Goal: Task Accomplishment & Management: Use online tool/utility

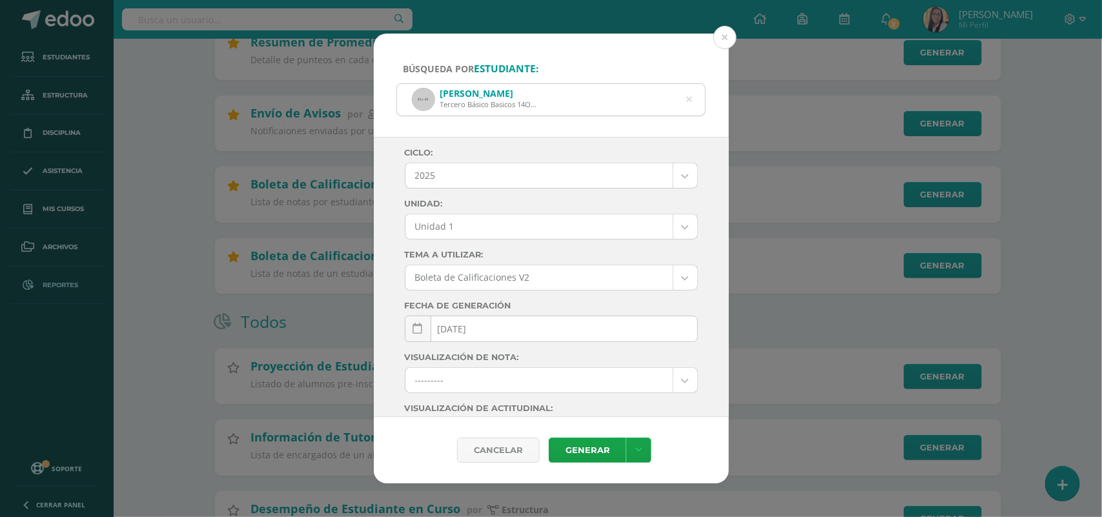
scroll to position [404, 0]
click at [727, 36] on button at bounding box center [725, 37] width 23 height 23
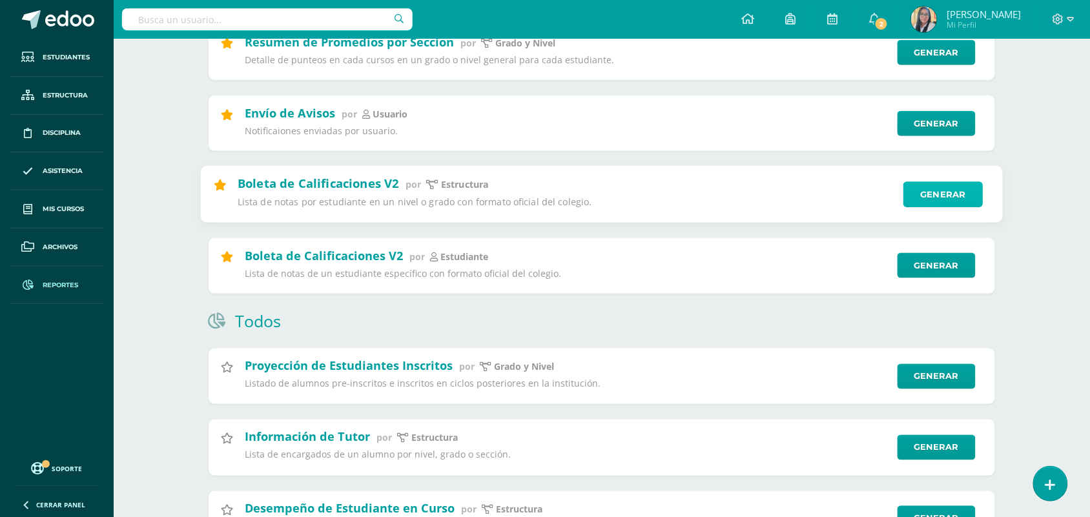
click at [927, 198] on link "Generar" at bounding box center [943, 195] width 79 height 26
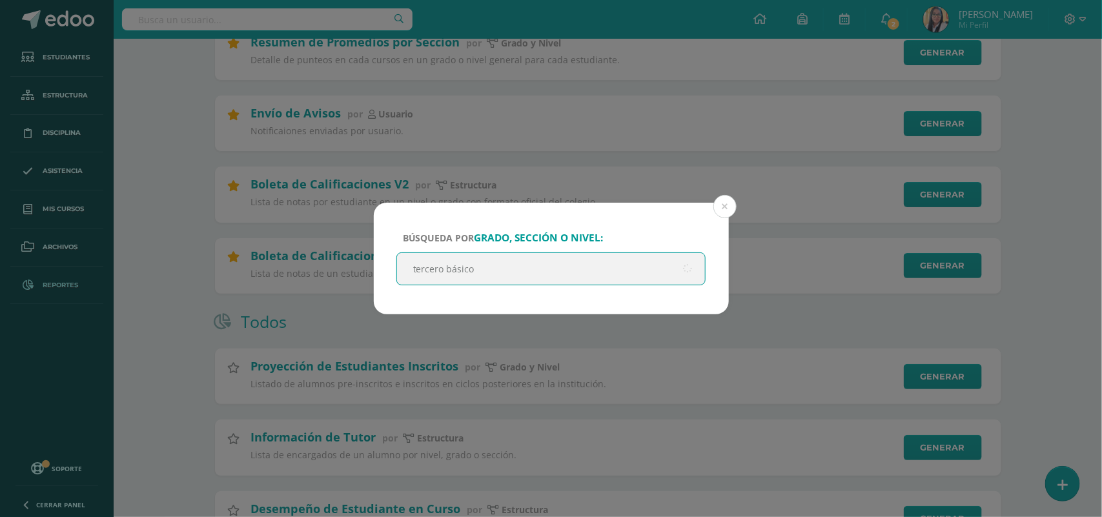
type input "tercero básico a"
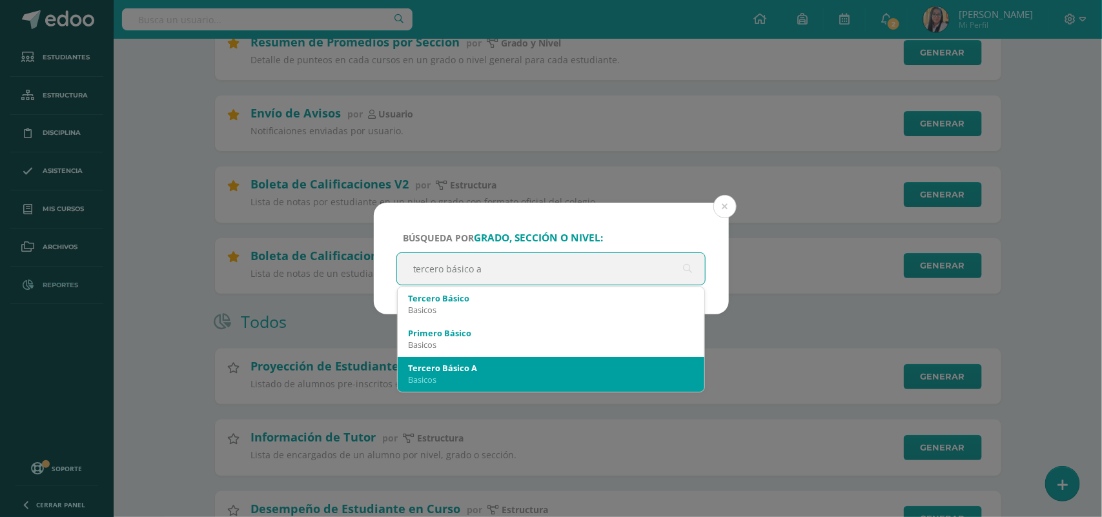
click at [456, 378] on div "Basicos" at bounding box center [551, 380] width 287 height 12
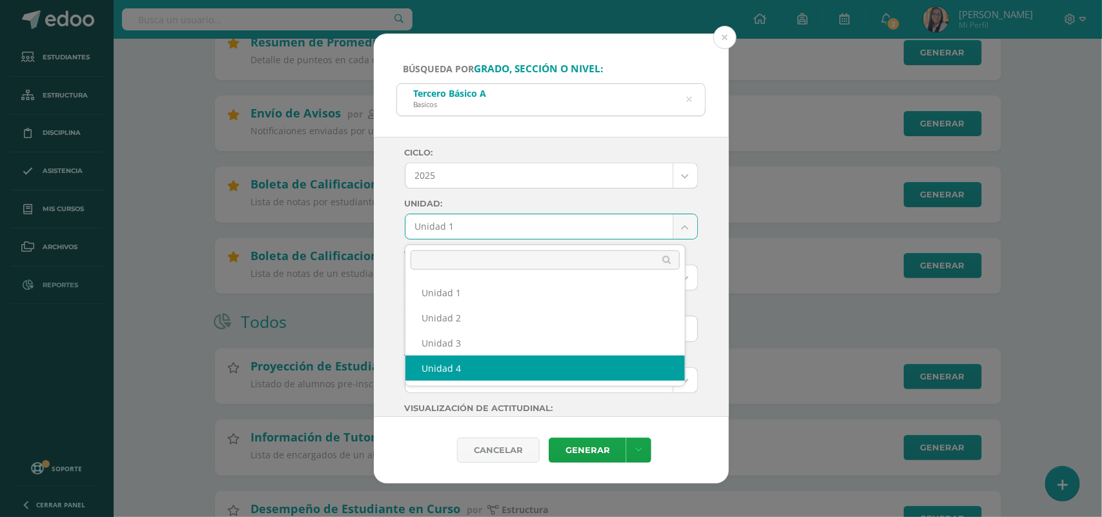
select select "Unidad 4"
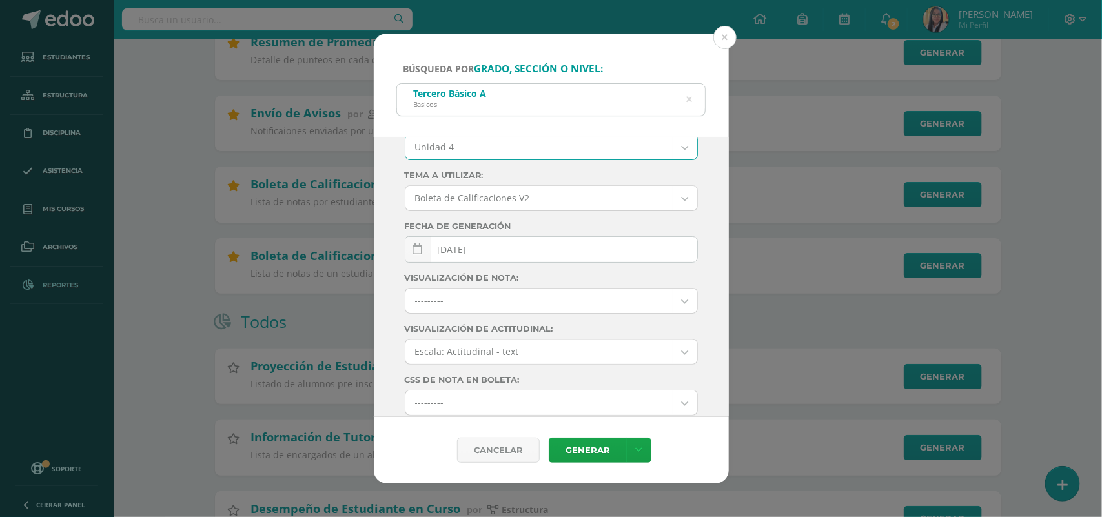
scroll to position [182, 0]
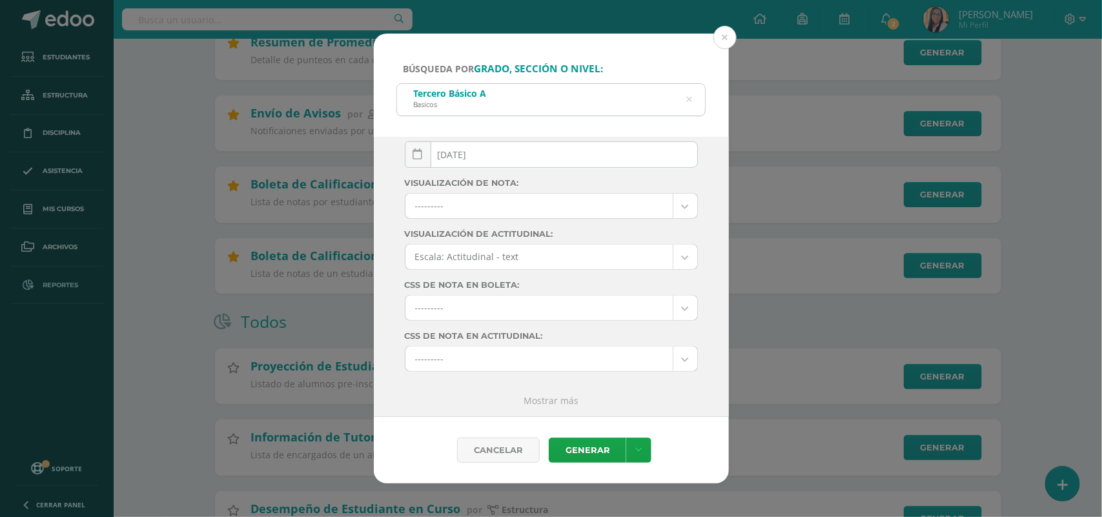
click at [524, 402] on link "Mostrar más" at bounding box center [551, 401] width 55 height 12
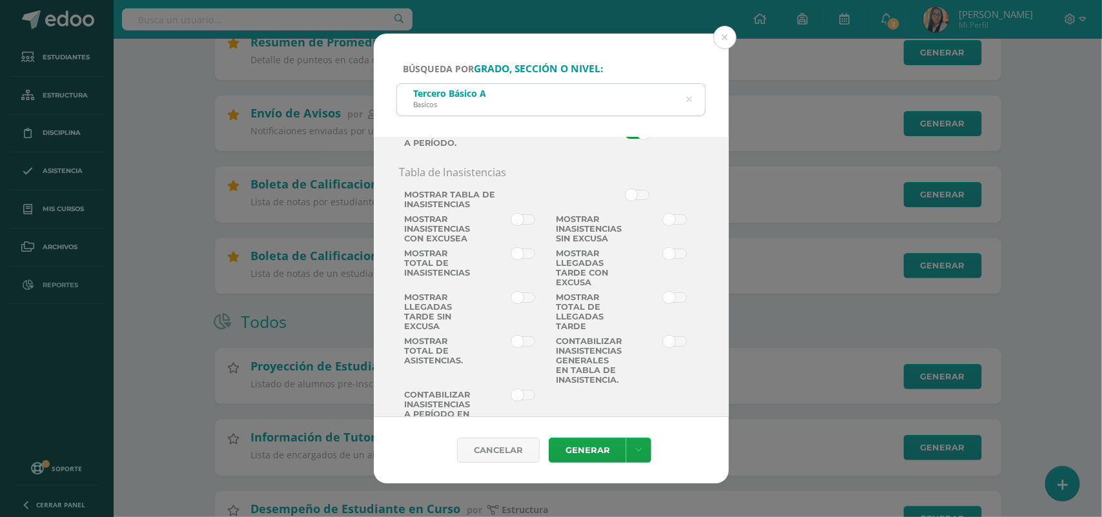
scroll to position [2120, 0]
click at [625, 138] on span at bounding box center [637, 133] width 24 height 10
click at [0, 0] on input "checkbox" at bounding box center [0, 0] width 0 height 0
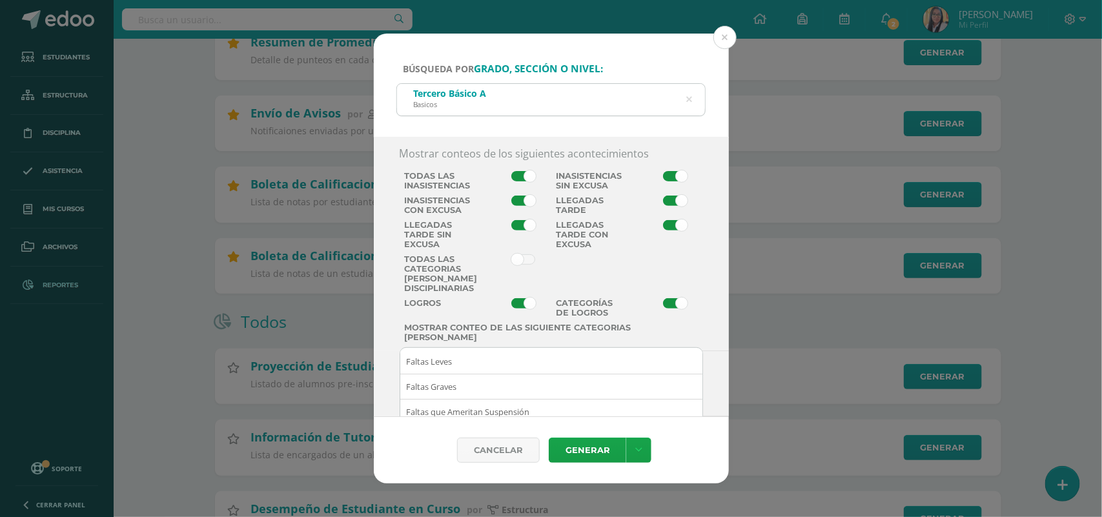
scroll to position [2443, 0]
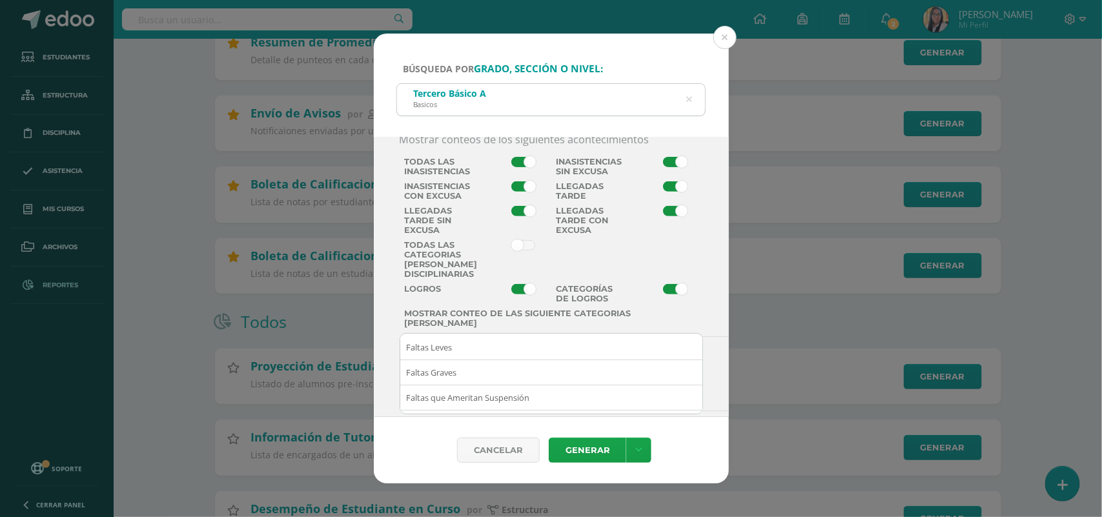
click at [522, 167] on span at bounding box center [524, 162] width 24 height 10
click at [0, 0] on input "checkbox" at bounding box center [0, 0] width 0 height 0
click at [521, 192] on span at bounding box center [524, 186] width 24 height 10
click at [0, 0] on input "checkbox" at bounding box center [0, 0] width 0 height 0
drag, startPoint x: 513, startPoint y: 352, endPoint x: 591, endPoint y: 349, distance: 77.5
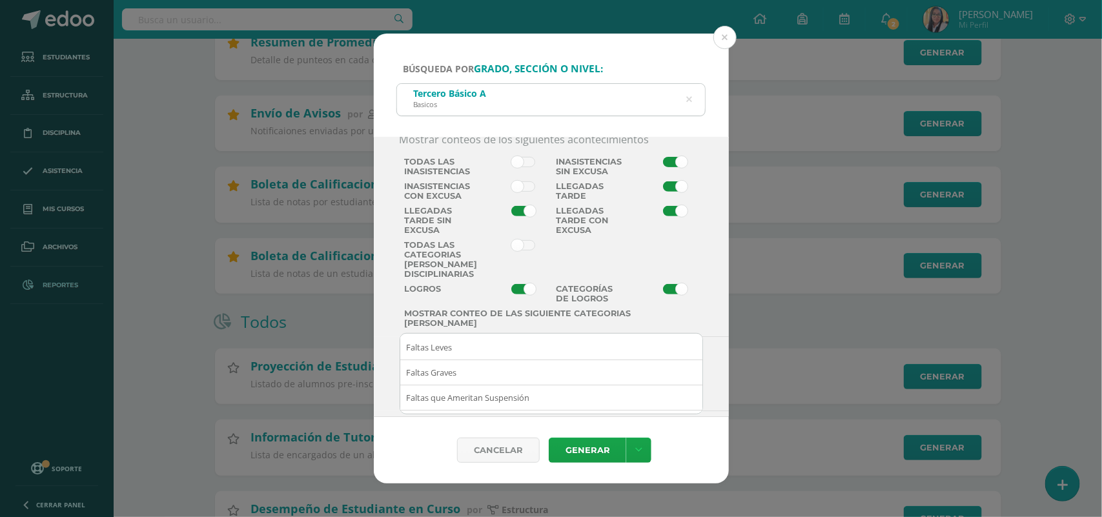
click at [514, 216] on span at bounding box center [524, 211] width 24 height 10
click at [0, 0] on input "checkbox" at bounding box center [0, 0] width 0 height 0
drag, startPoint x: 656, startPoint y: 356, endPoint x: 666, endPoint y: 349, distance: 12.5
click at [663, 216] on span at bounding box center [675, 211] width 24 height 10
click at [0, 0] on input "checkbox" at bounding box center [0, 0] width 0 height 0
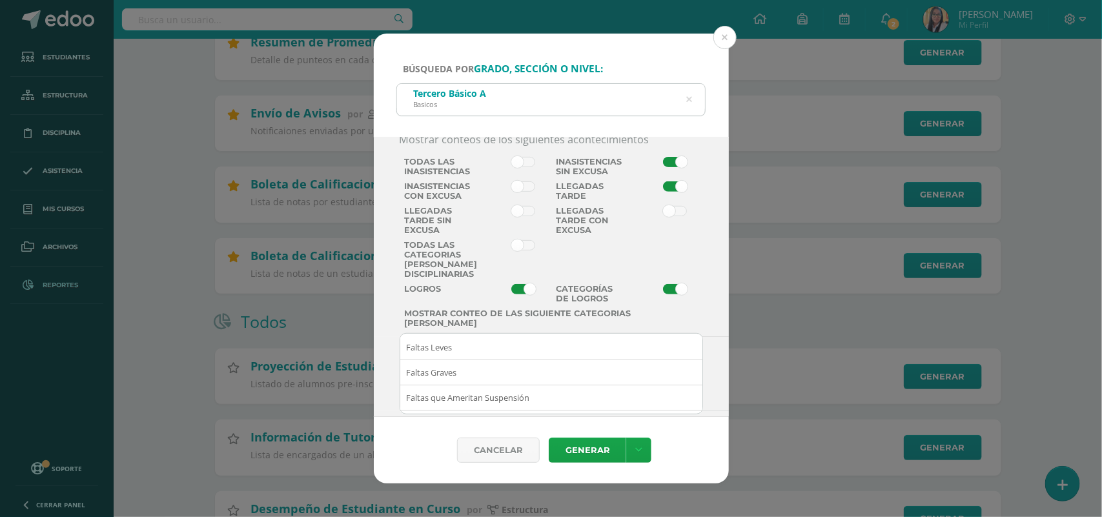
click at [663, 192] on span at bounding box center [675, 186] width 24 height 10
click at [0, 0] on input "checkbox" at bounding box center [0, 0] width 0 height 0
click at [663, 167] on span at bounding box center [675, 162] width 24 height 10
click at [0, 0] on input "checkbox" at bounding box center [0, 0] width 0 height 0
click at [570, 464] on div "Cancelar Generar Descargar como HTML Descargar como PDF Descargar como XLS" at bounding box center [551, 450] width 355 height 67
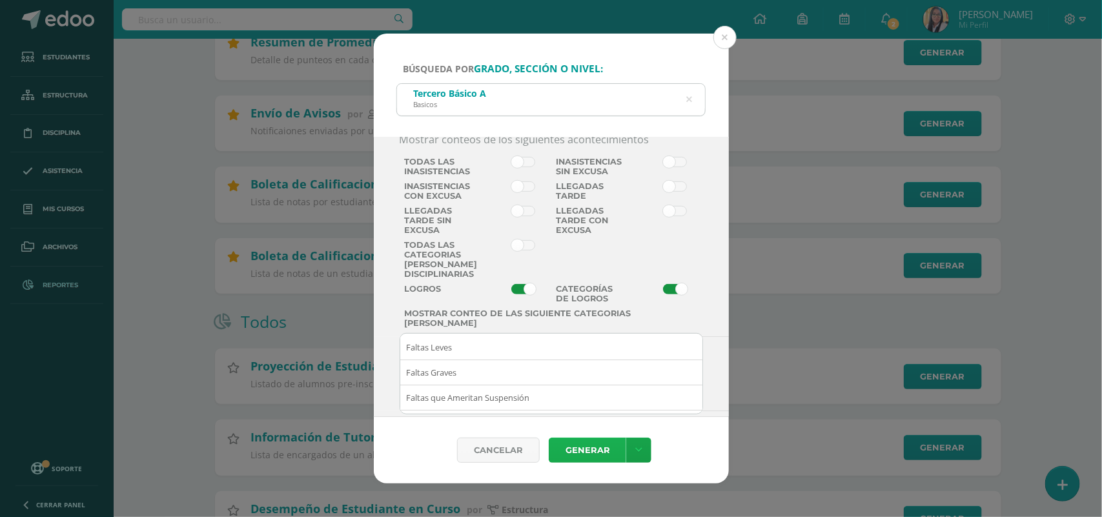
click at [579, 452] on link "Generar" at bounding box center [588, 450] width 78 height 25
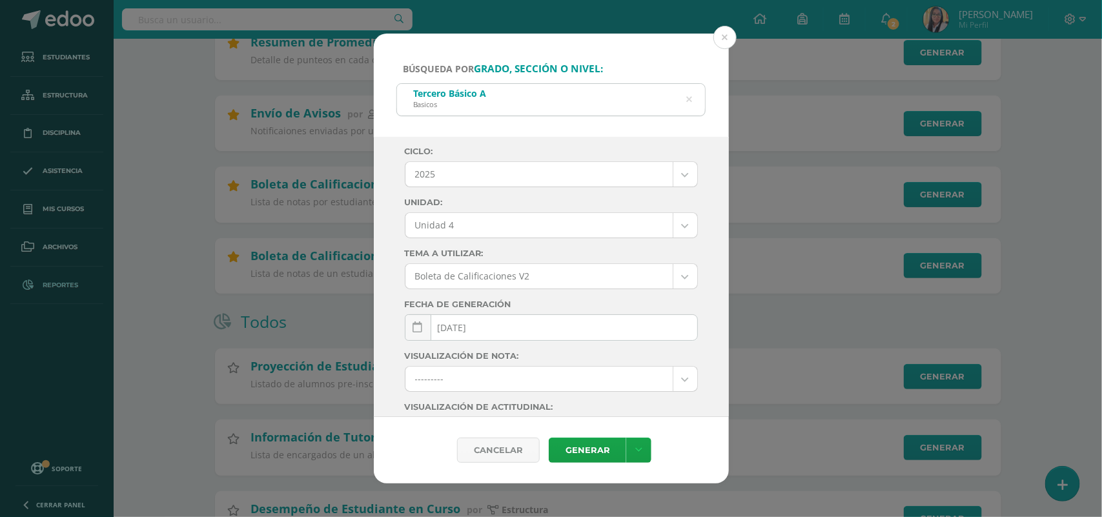
scroll to position [0, 0]
click at [725, 34] on button at bounding box center [725, 37] width 23 height 23
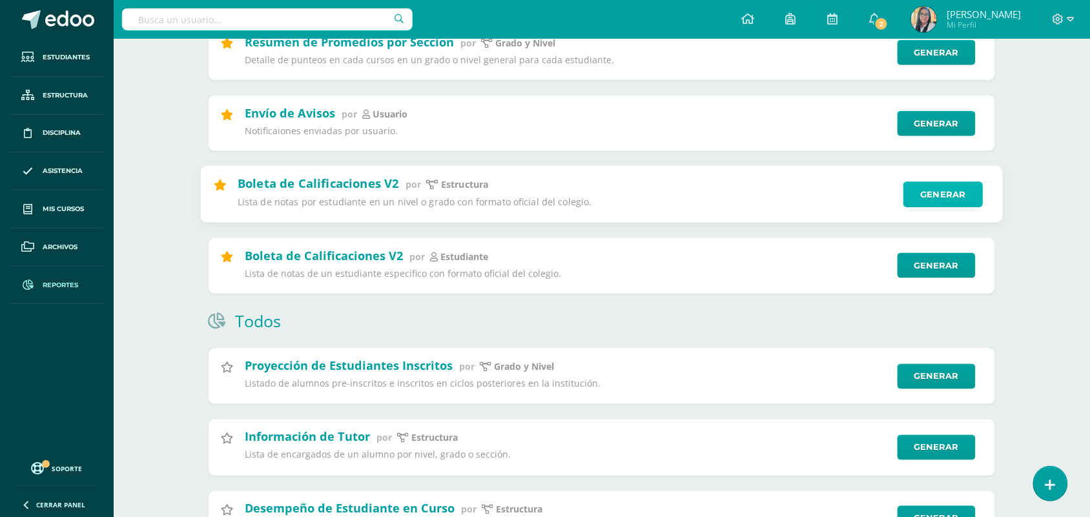
click at [930, 197] on link "Generar" at bounding box center [943, 195] width 79 height 26
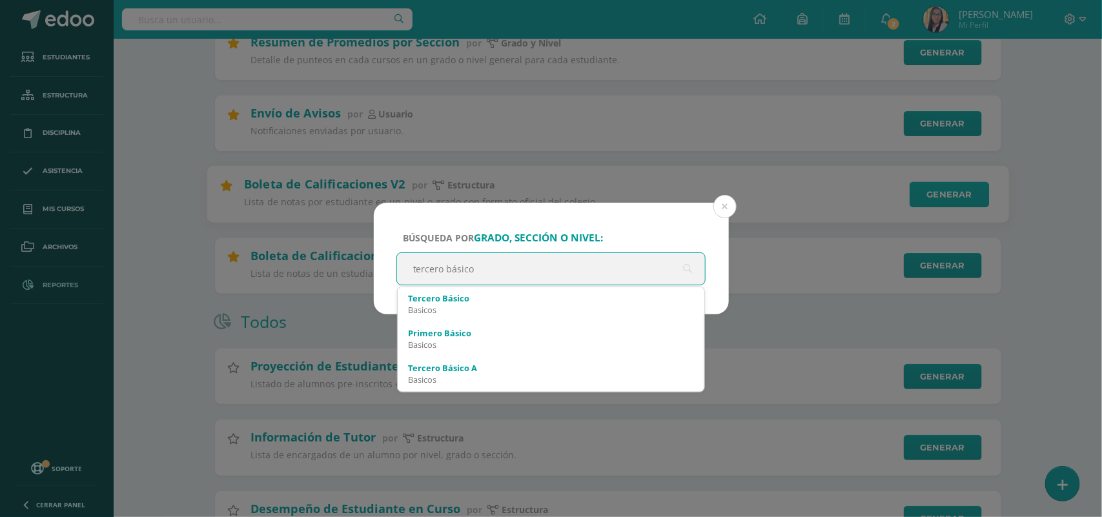
type input "tercero básico b"
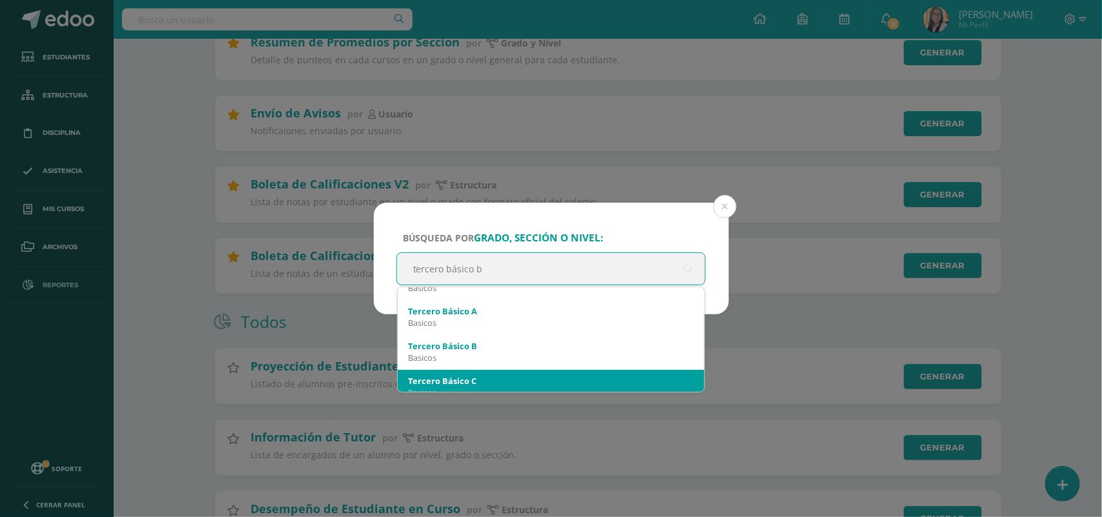
scroll to position [81, 0]
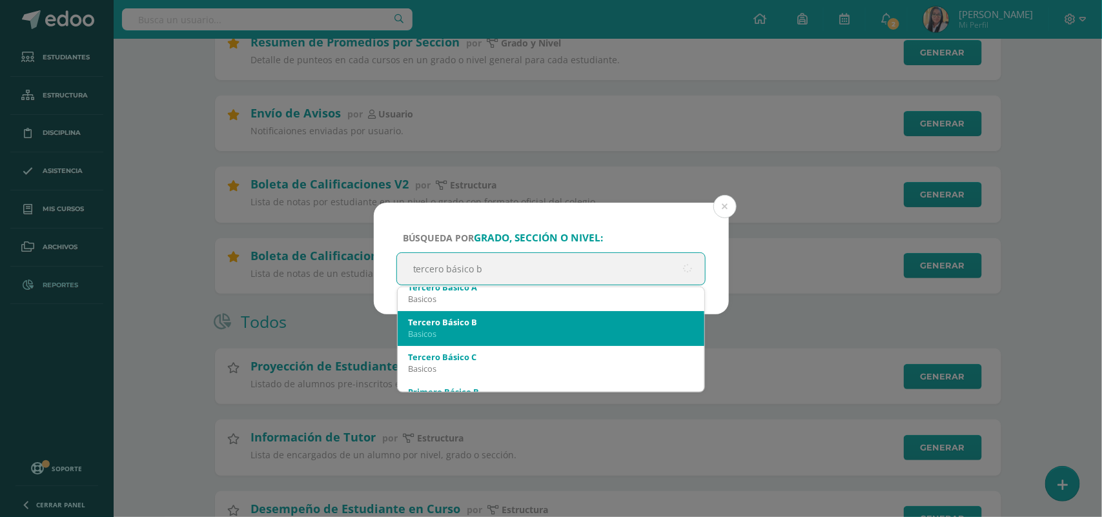
click at [481, 333] on div "Basicos" at bounding box center [551, 334] width 287 height 12
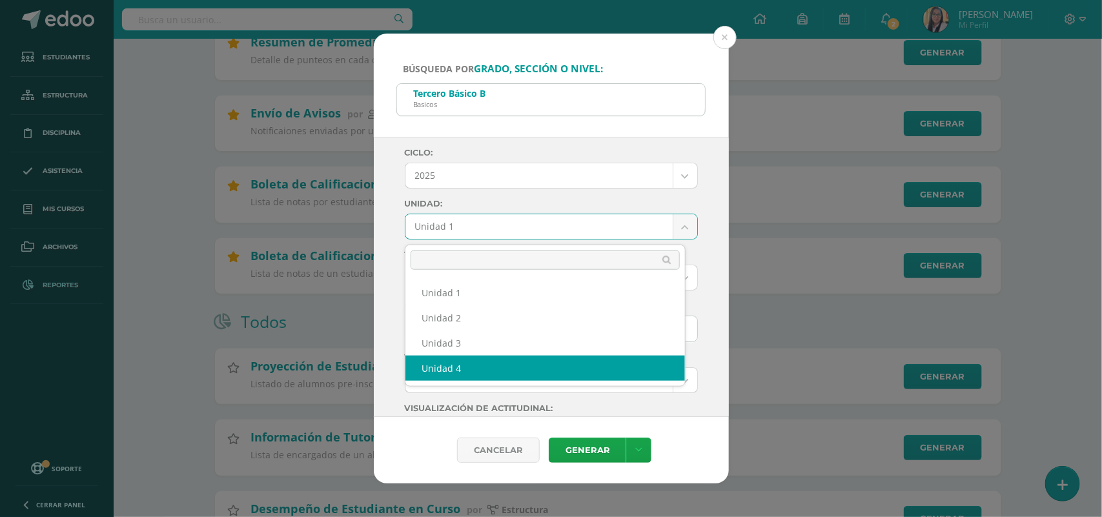
select select "Unidad 4"
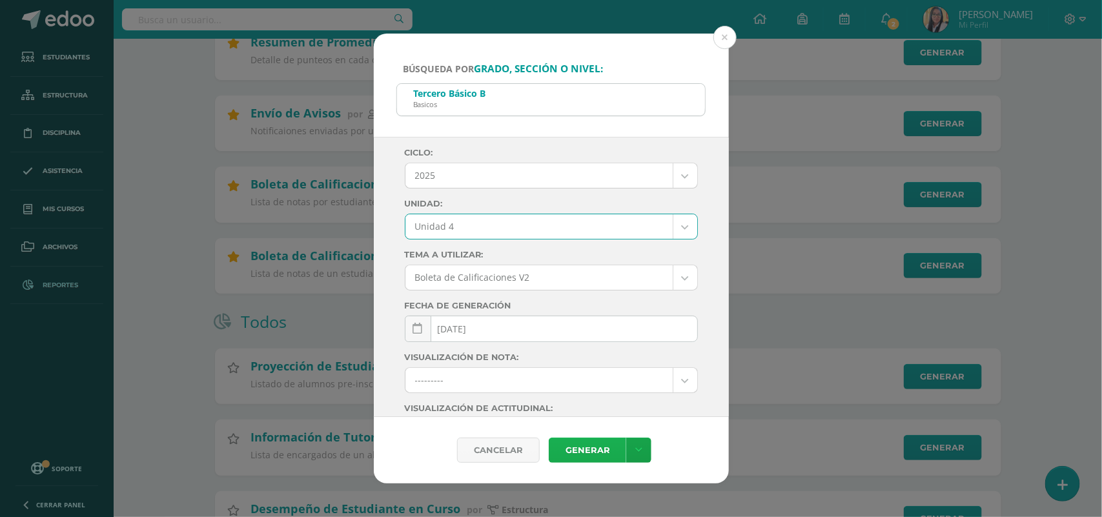
click at [588, 449] on link "Generar" at bounding box center [588, 450] width 78 height 25
click at [721, 34] on button at bounding box center [725, 37] width 23 height 23
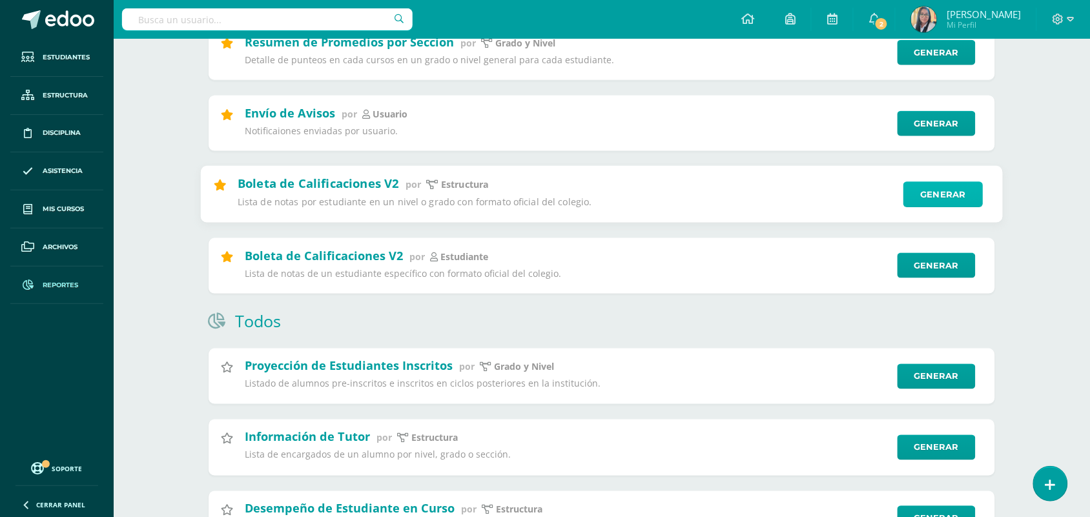
click at [950, 207] on link "Generar" at bounding box center [943, 195] width 79 height 26
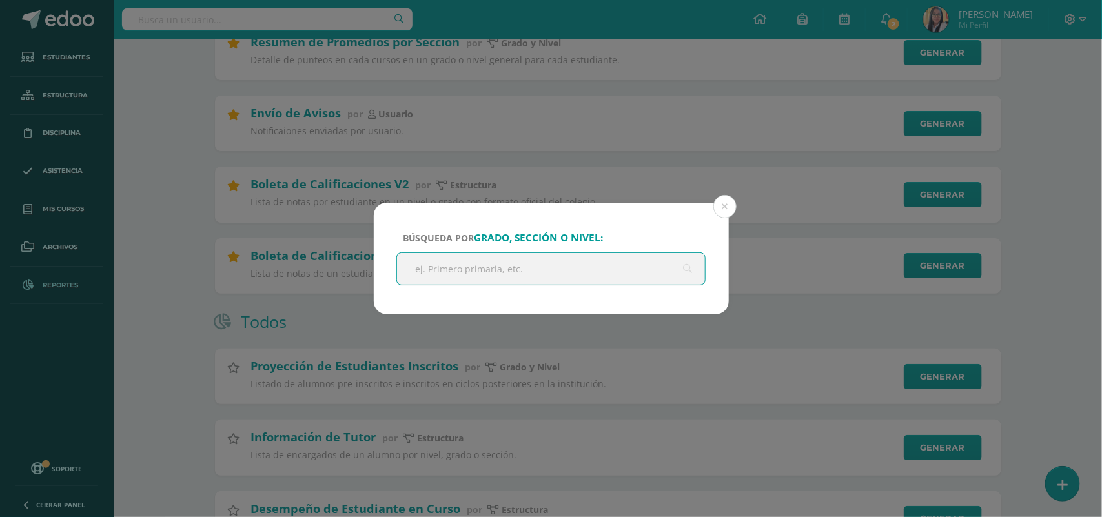
type input "y"
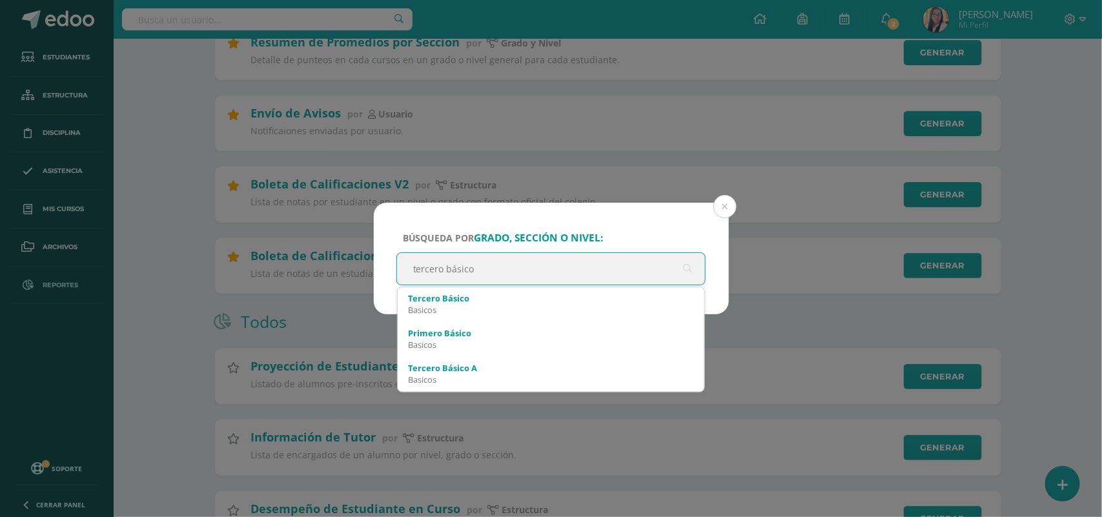
type input "tercero básico c"
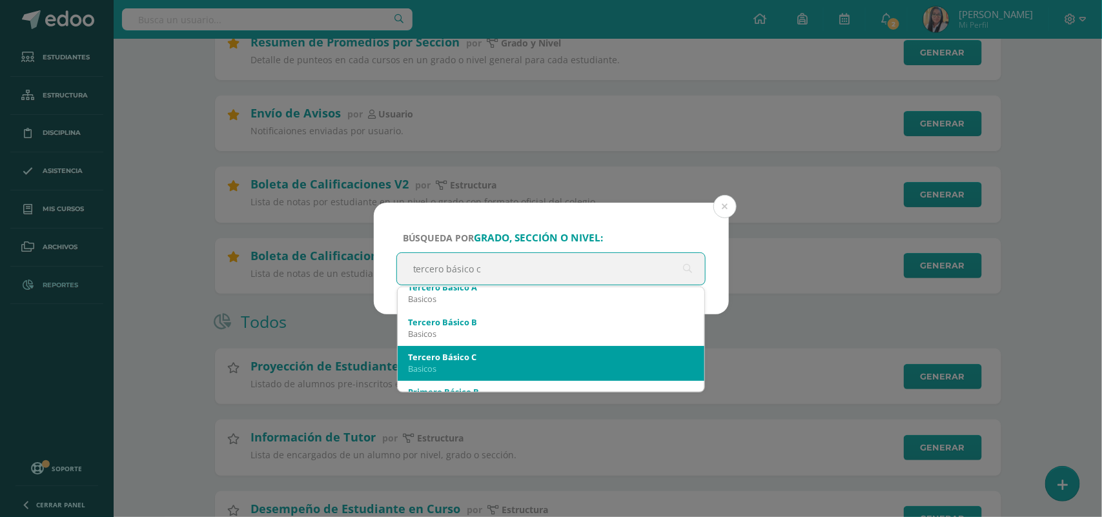
click at [470, 363] on div "Basicos" at bounding box center [551, 369] width 287 height 12
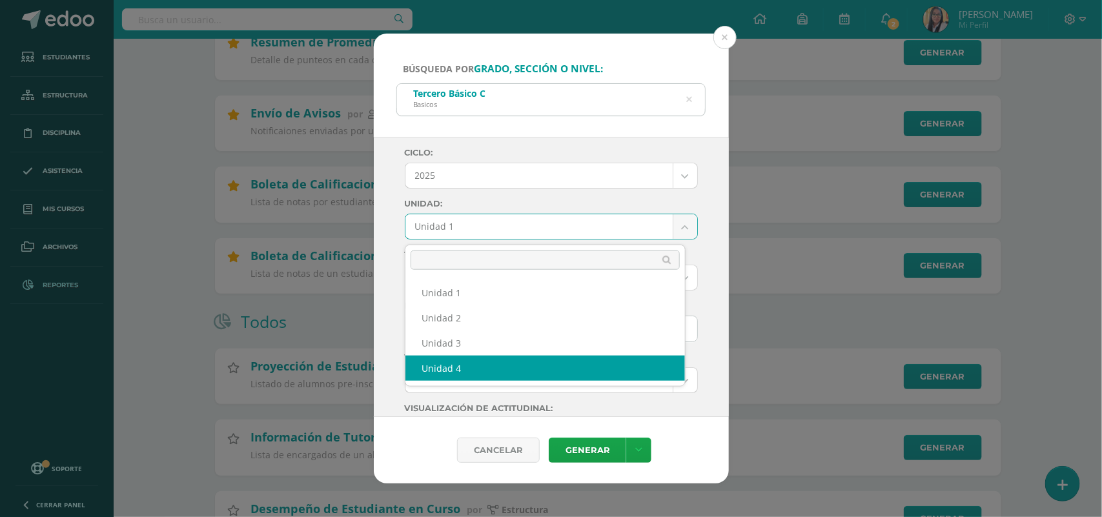
drag, startPoint x: 450, startPoint y: 363, endPoint x: 463, endPoint y: 372, distance: 15.8
select select "Unidad 4"
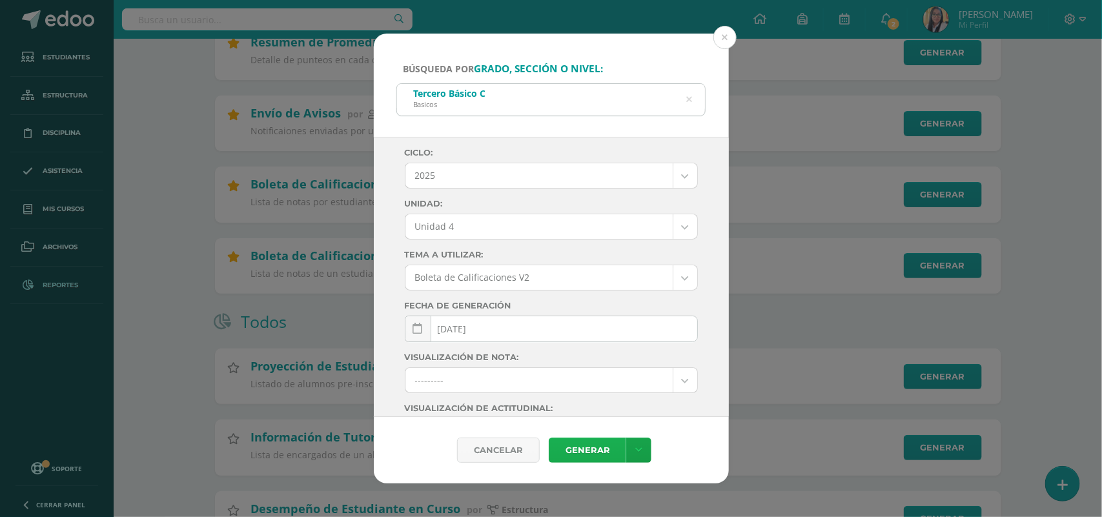
click at [573, 446] on link "Generar" at bounding box center [588, 450] width 78 height 25
click at [725, 34] on button at bounding box center [725, 37] width 23 height 23
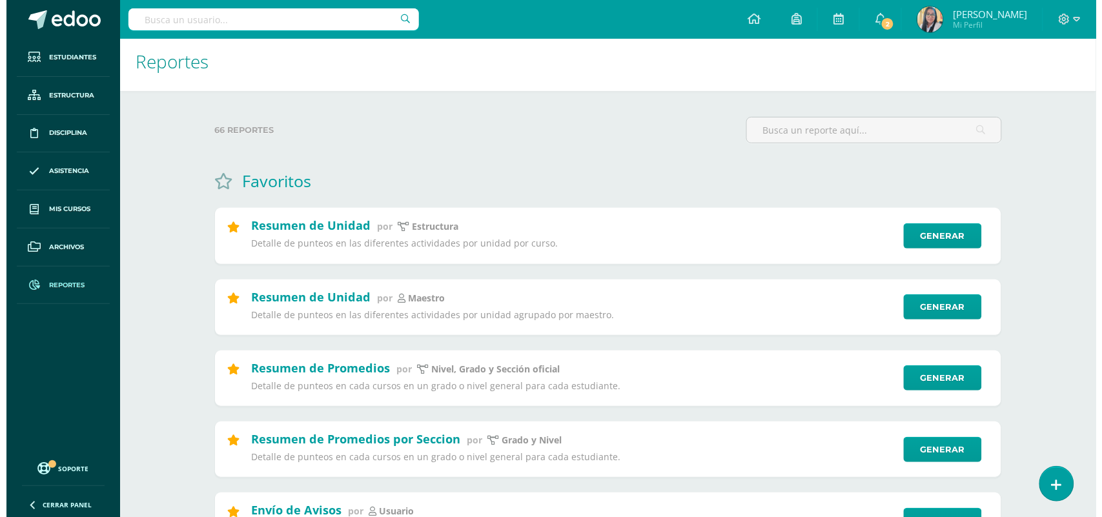
scroll to position [0, 0]
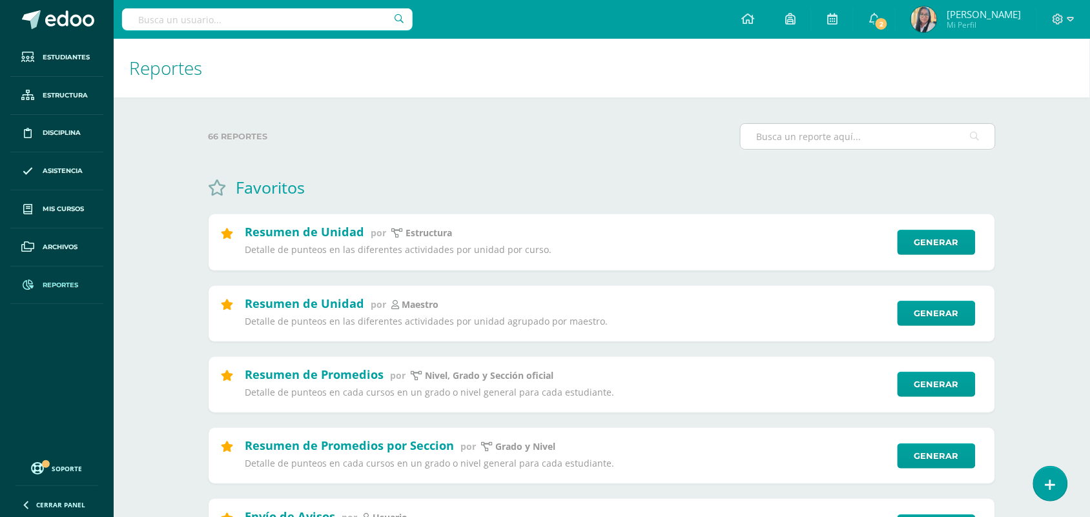
click at [775, 136] on input "text" at bounding box center [868, 136] width 254 height 25
click at [940, 379] on link "Generar" at bounding box center [943, 385] width 79 height 26
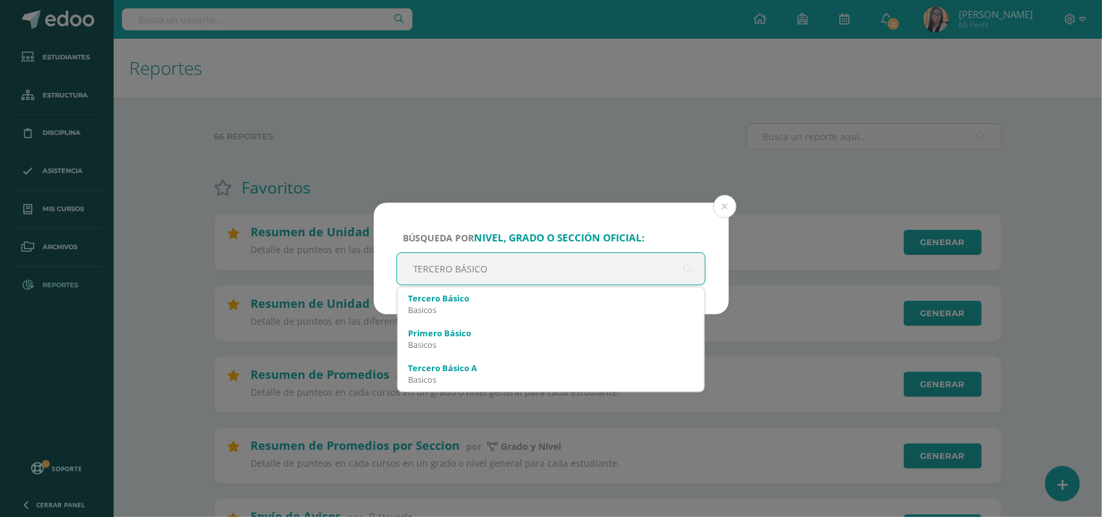
type input "TERCERO BÁSICO"
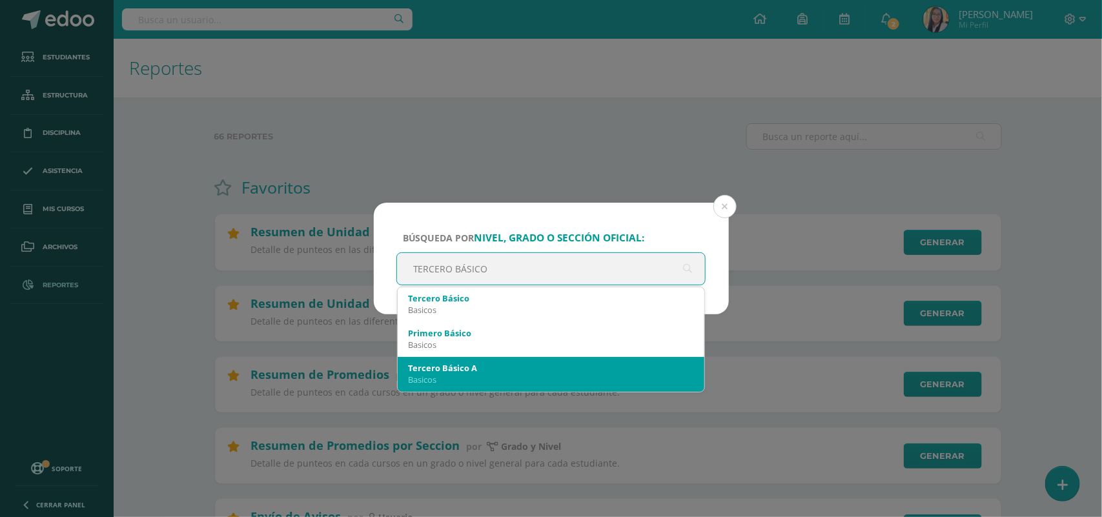
click at [476, 369] on div "Tercero Básico A" at bounding box center [551, 368] width 287 height 12
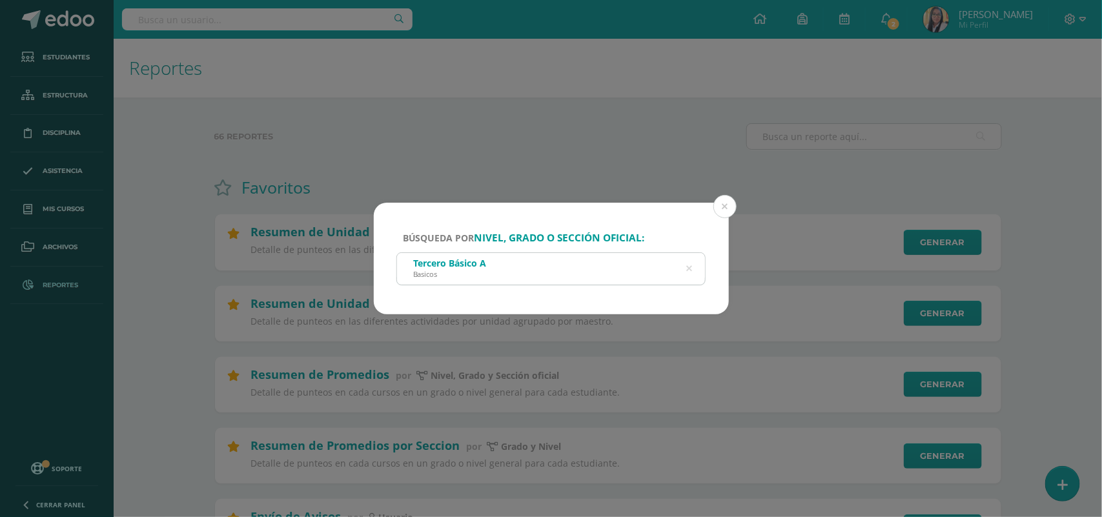
click at [496, 270] on div "Tercero Básico A Basicos" at bounding box center [551, 267] width 309 height 29
click at [530, 262] on div "Tercero Básico A Basicos" at bounding box center [551, 267] width 309 height 29
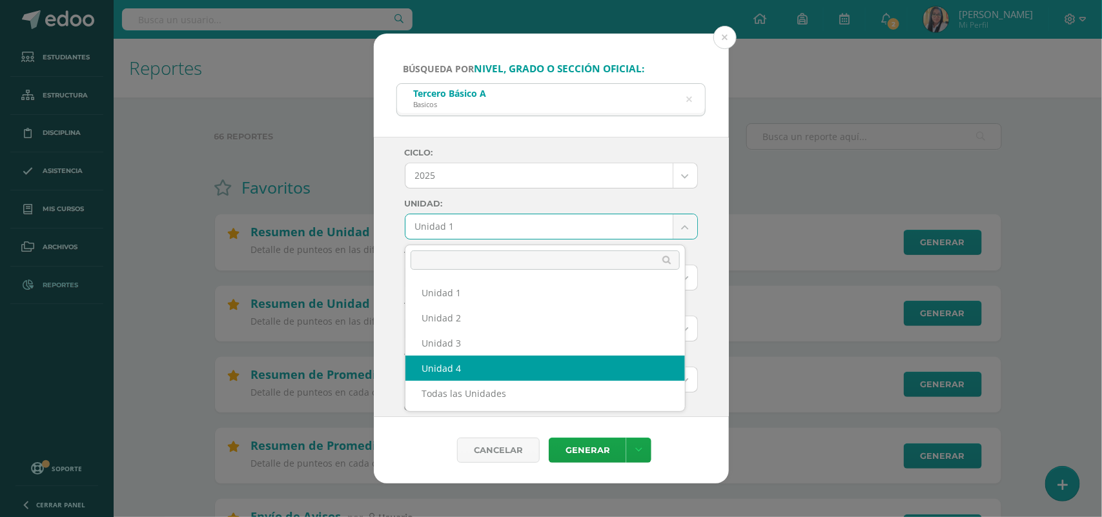
select select "Unidad 4"
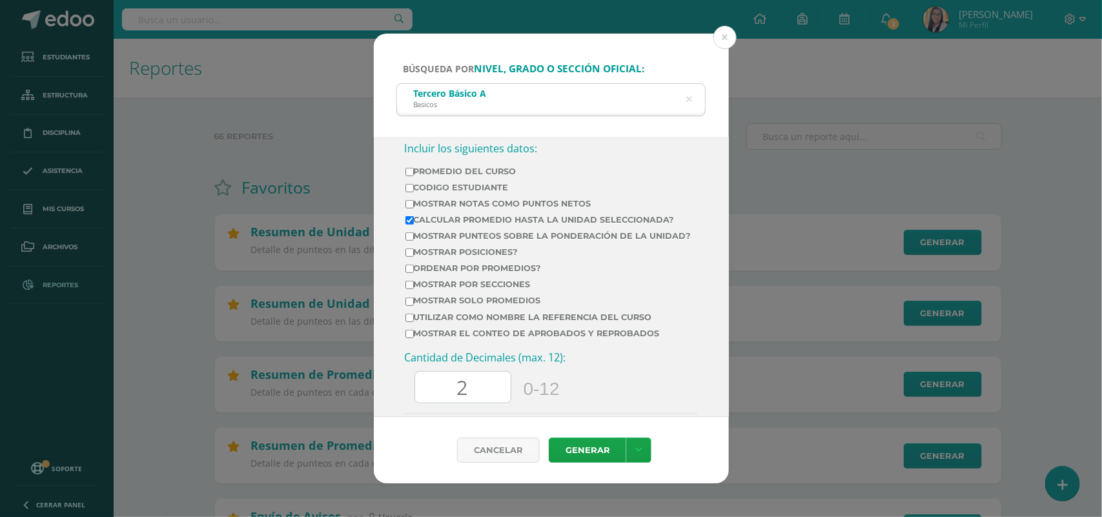
scroll to position [404, 0]
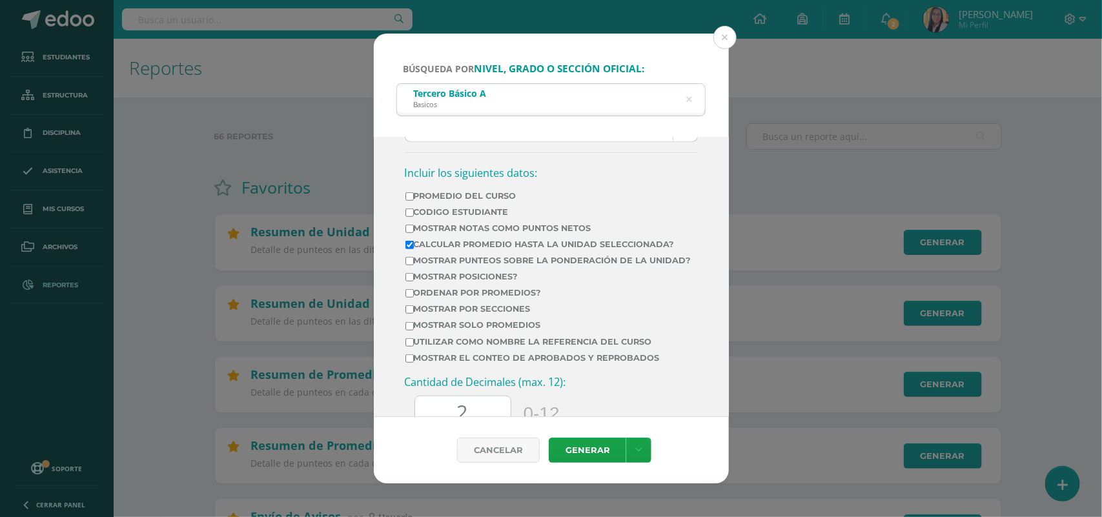
click at [408, 201] on input "Promedio del Curso" at bounding box center [410, 196] width 8 height 8
checkbox input "true"
click at [409, 233] on input "Mostrar Notas Como Puntos Netos" at bounding box center [410, 229] width 8 height 8
checkbox input "true"
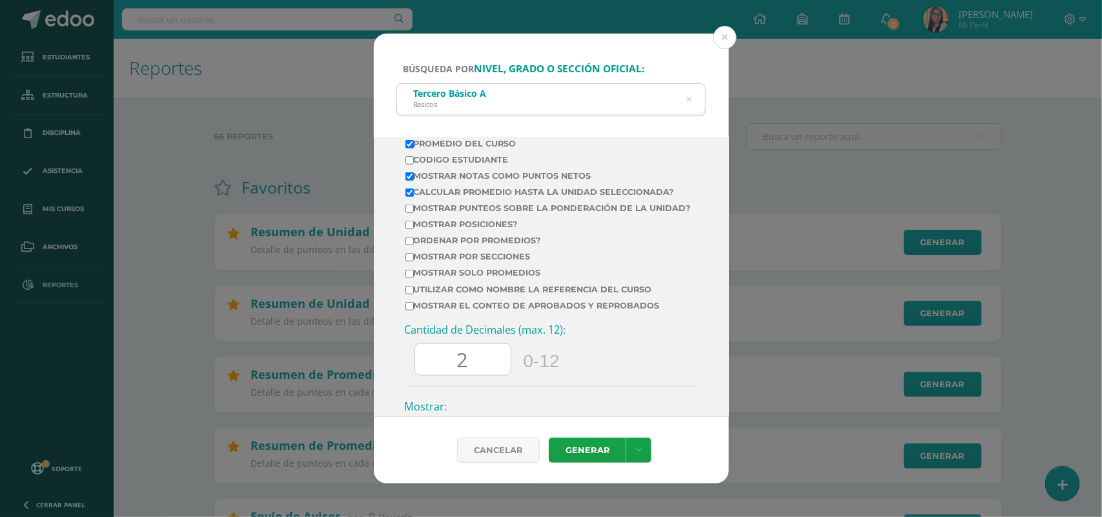
scroll to position [484, 0]
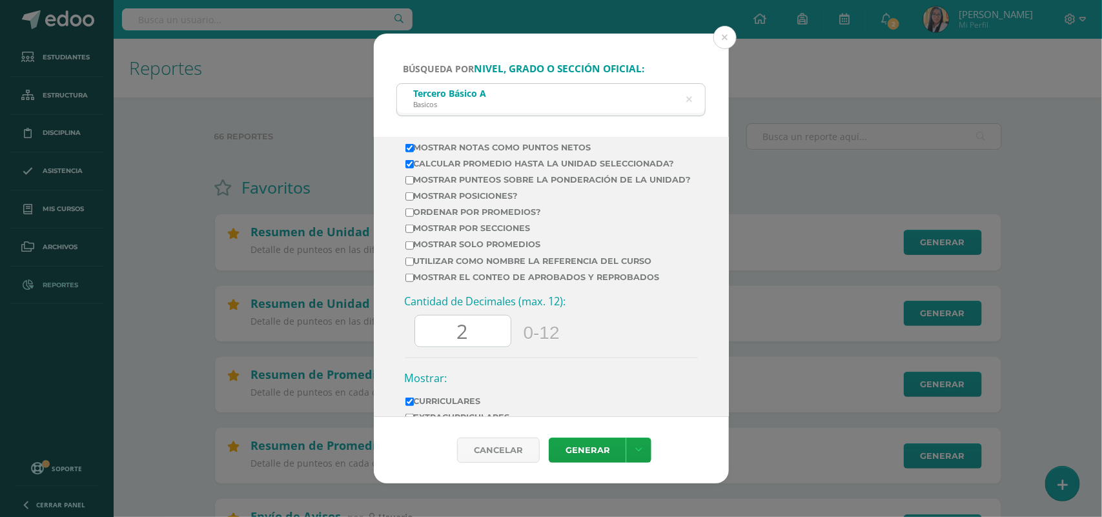
click at [408, 250] on input "Mostrar solo promedios" at bounding box center [410, 246] width 8 height 8
checkbox input "true"
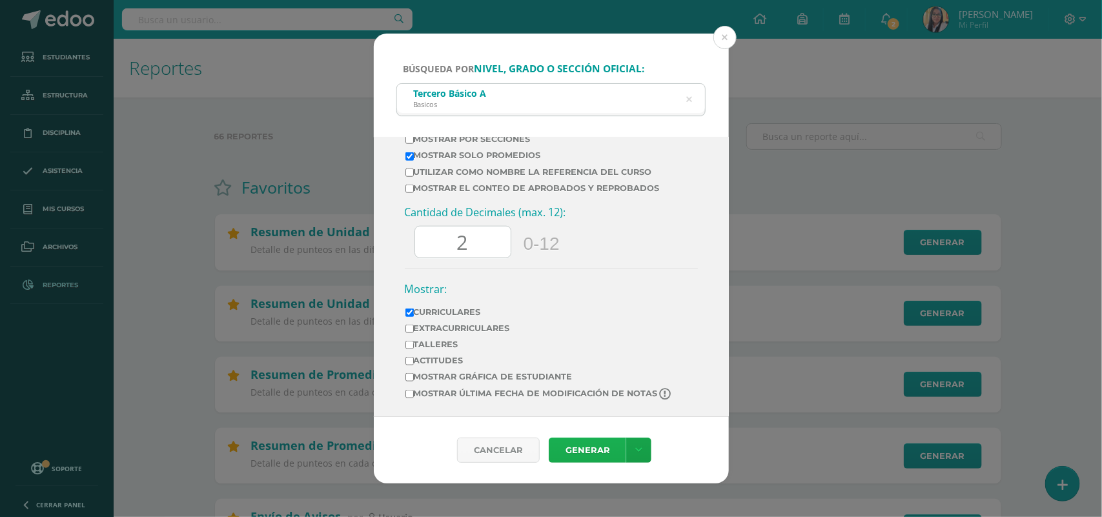
scroll to position [606, 0]
click at [574, 448] on link "Generar" at bounding box center [588, 450] width 78 height 25
click at [724, 39] on button at bounding box center [725, 37] width 23 height 23
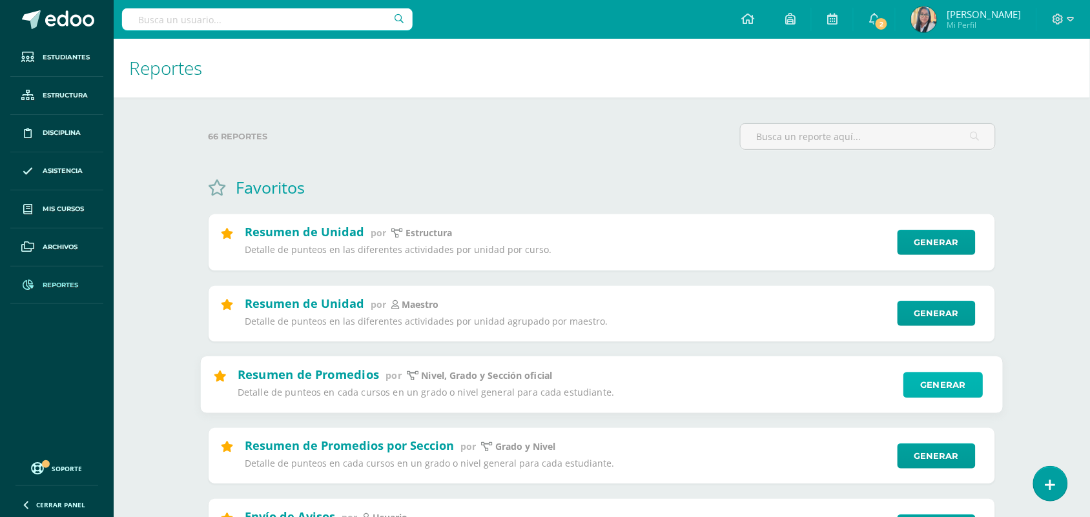
click at [964, 388] on link "Generar" at bounding box center [943, 385] width 79 height 26
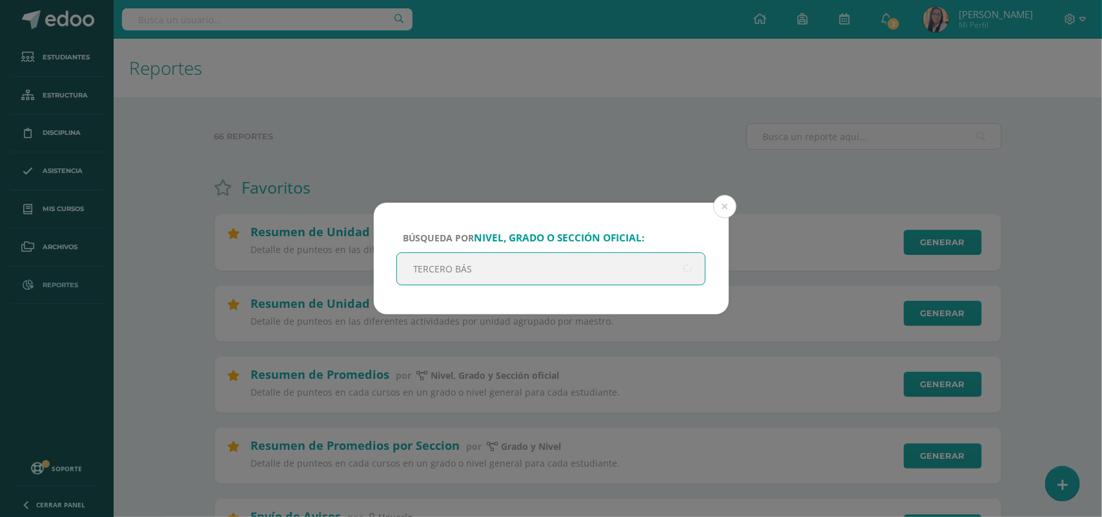
type input "TERCERO BÁSI"
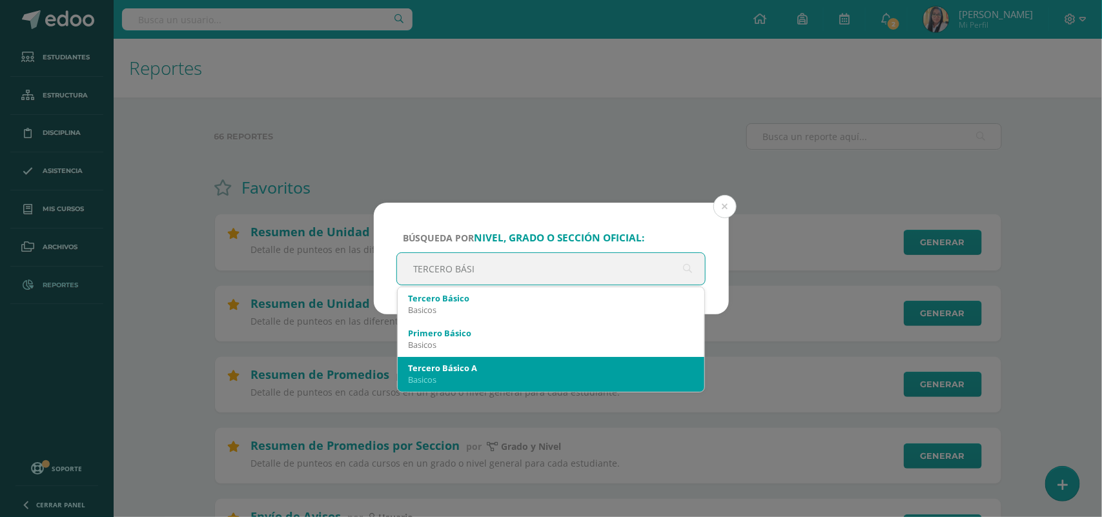
scroll to position [81, 0]
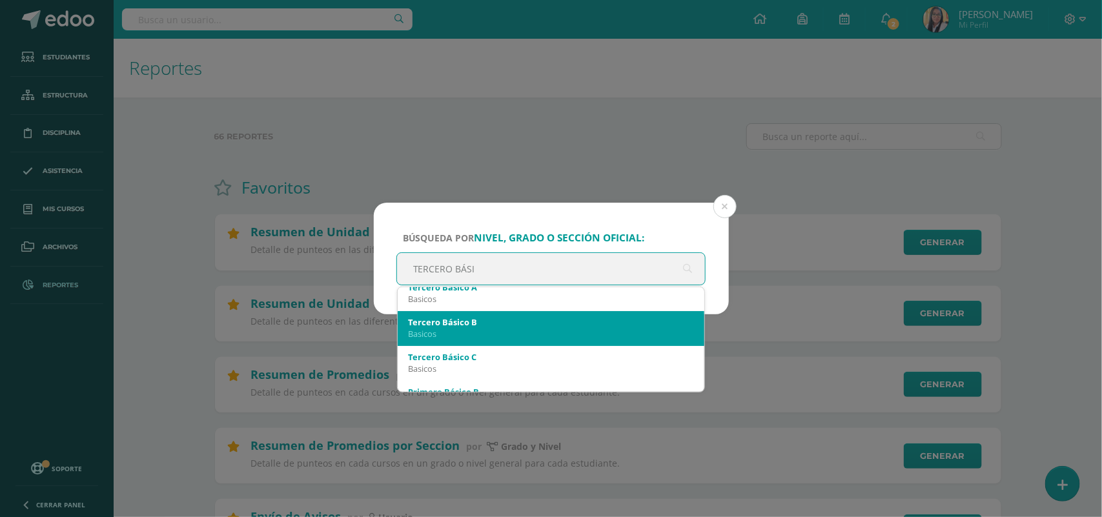
click at [456, 333] on div "Basicos" at bounding box center [551, 334] width 287 height 12
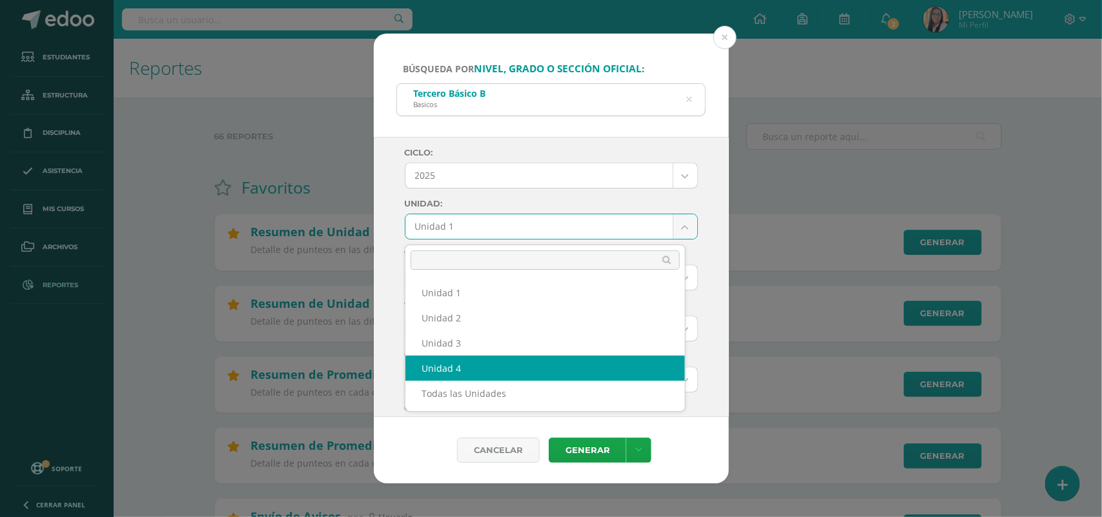
select select "Unidad 4"
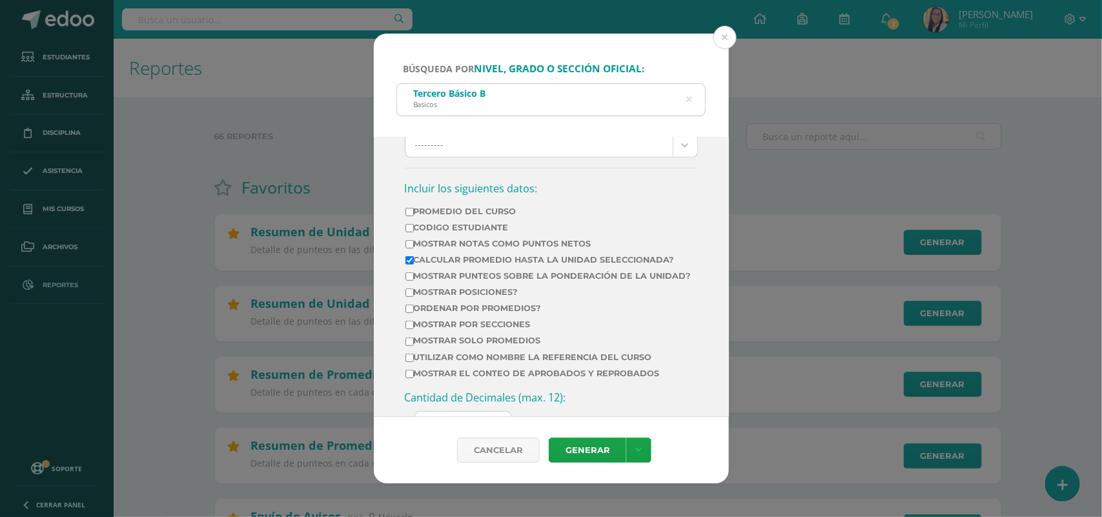
scroll to position [404, 0]
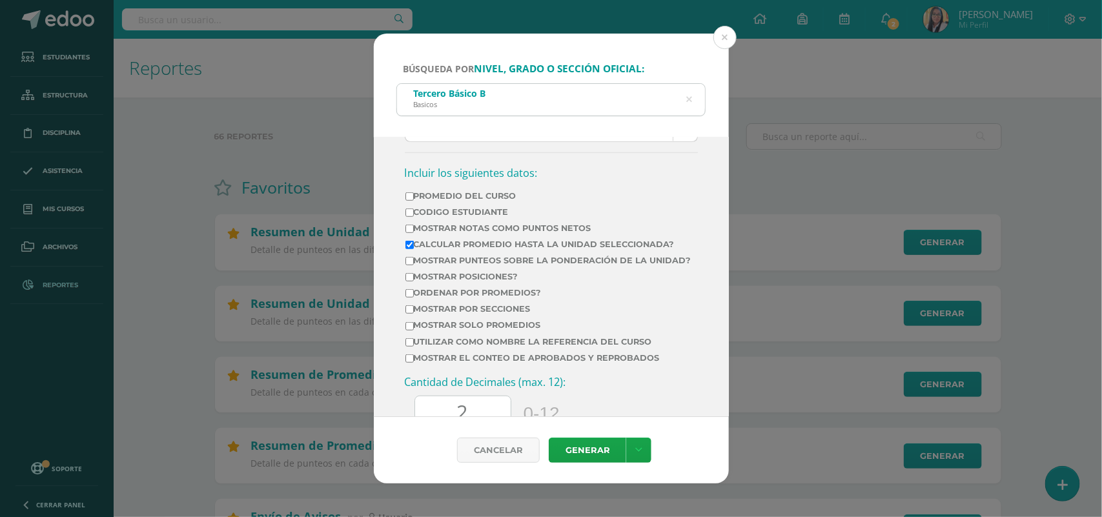
click at [408, 201] on input "Promedio del Curso" at bounding box center [410, 196] width 8 height 8
checkbox input "true"
click at [409, 233] on input "Mostrar Notas Como Puntos Netos" at bounding box center [410, 229] width 8 height 8
checkbox input "true"
click at [409, 331] on input "Mostrar solo promedios" at bounding box center [410, 326] width 8 height 8
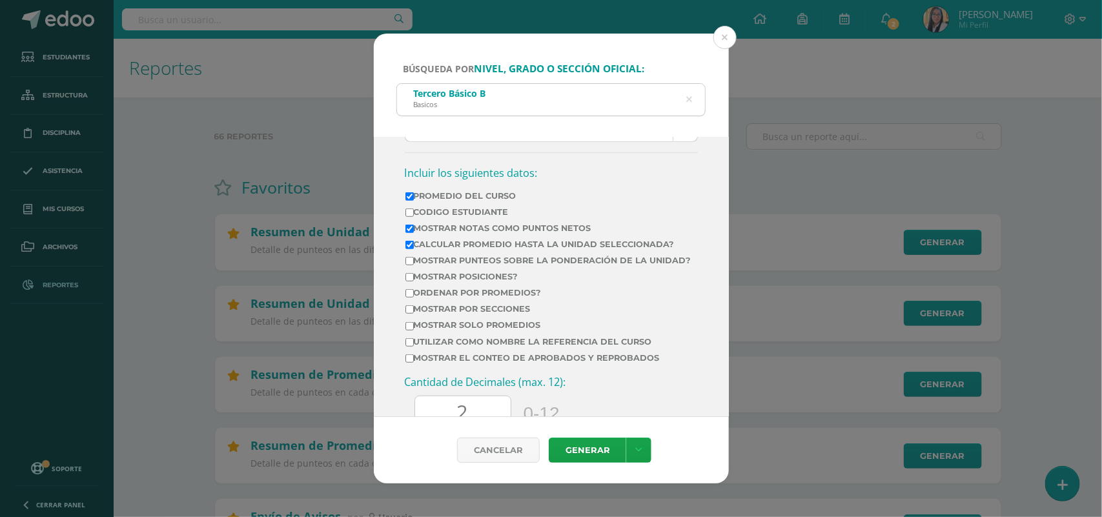
checkbox input "true"
click at [578, 441] on link "Generar" at bounding box center [588, 450] width 78 height 25
click at [730, 37] on button at bounding box center [725, 37] width 23 height 23
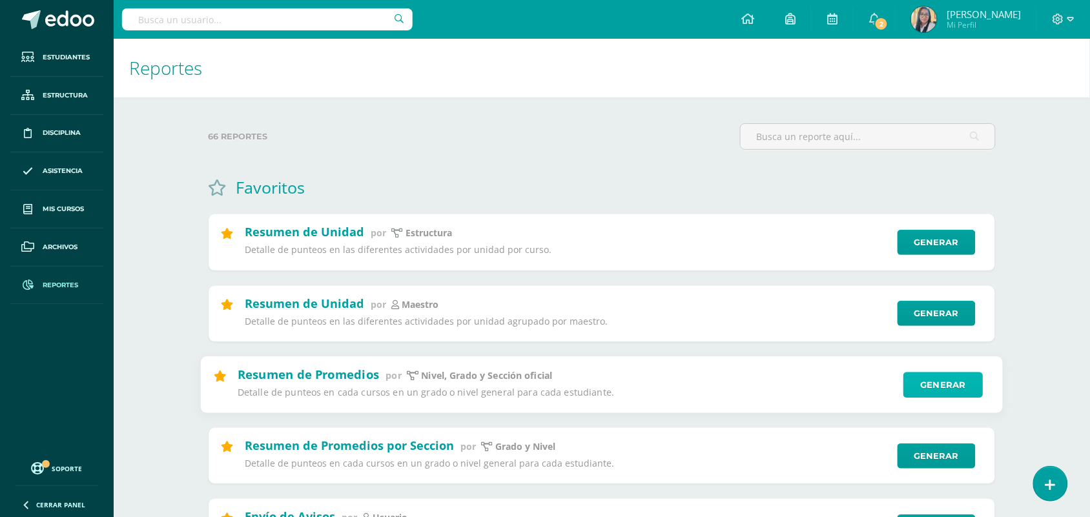
click at [931, 384] on link "Generar" at bounding box center [943, 385] width 79 height 26
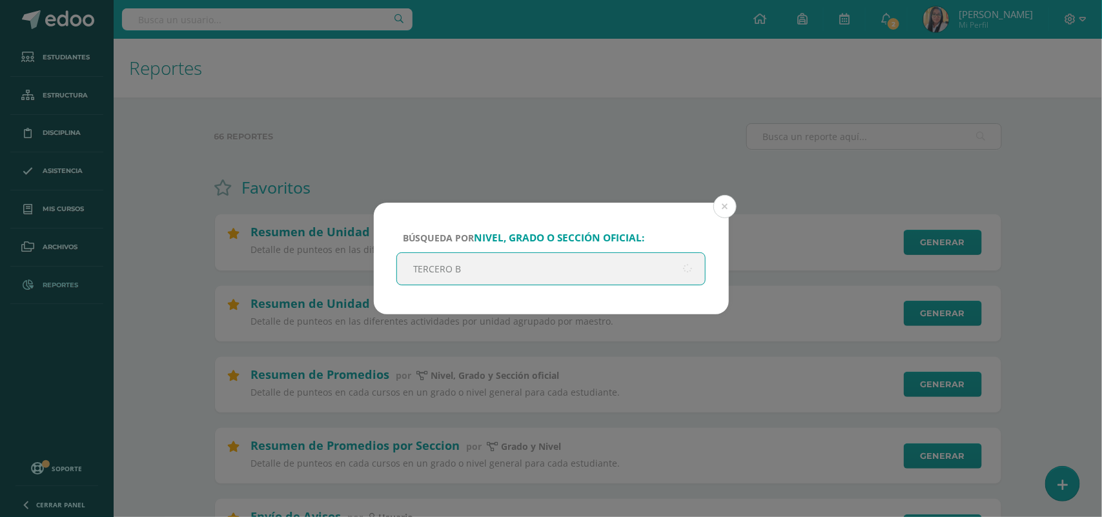
type input "TERCERO BA"
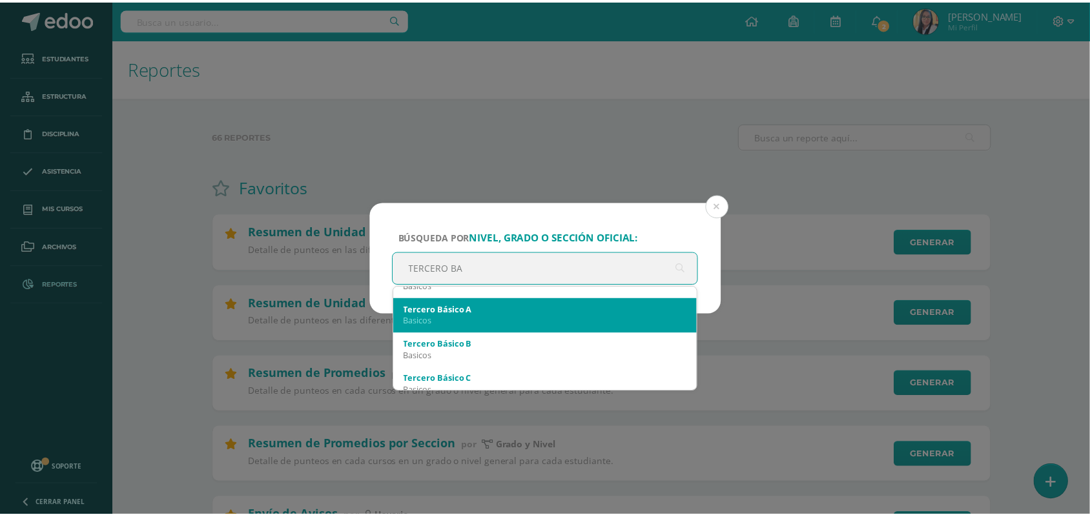
scroll to position [81, 0]
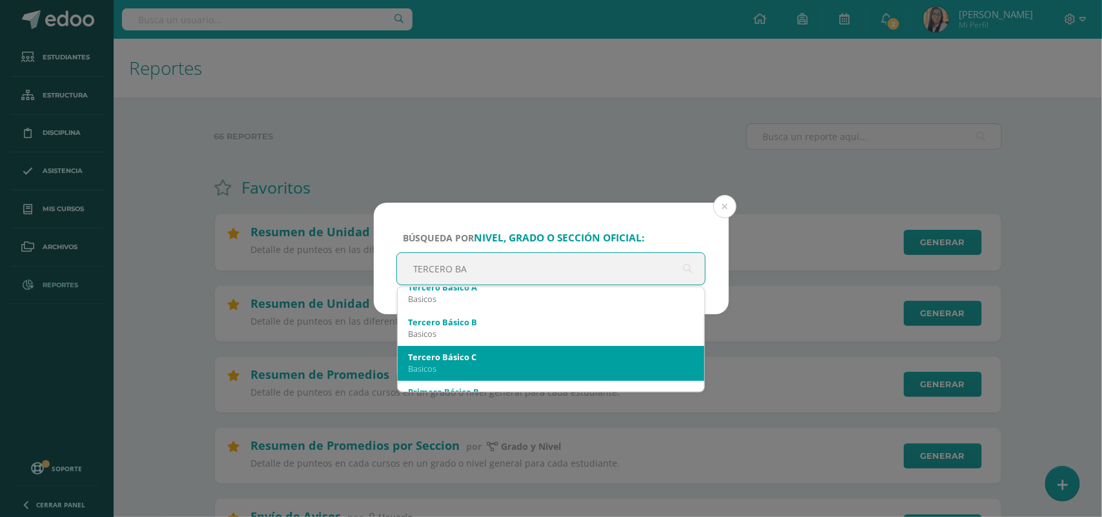
click at [451, 366] on div "Basicos" at bounding box center [551, 369] width 287 height 12
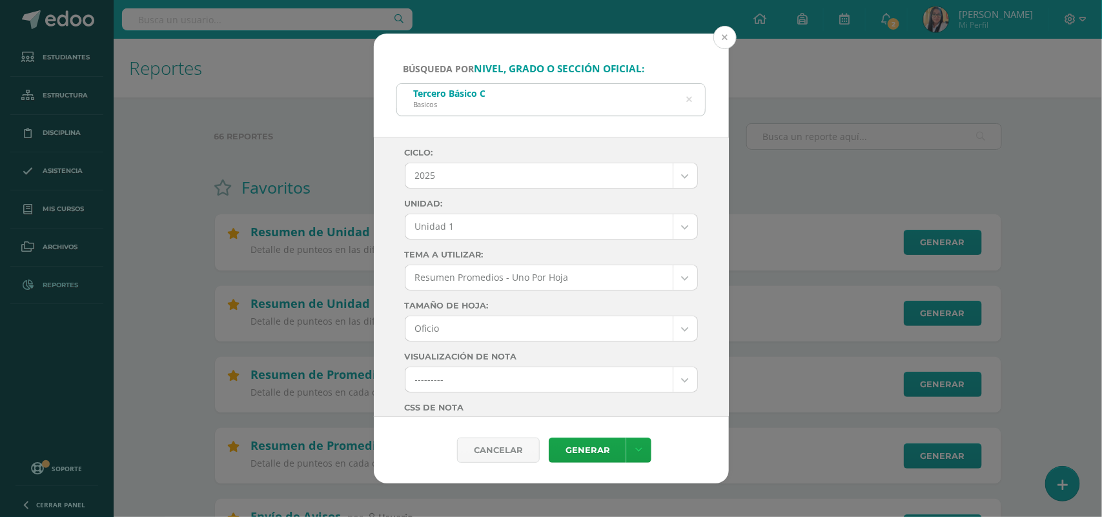
click at [721, 36] on button at bounding box center [725, 37] width 23 height 23
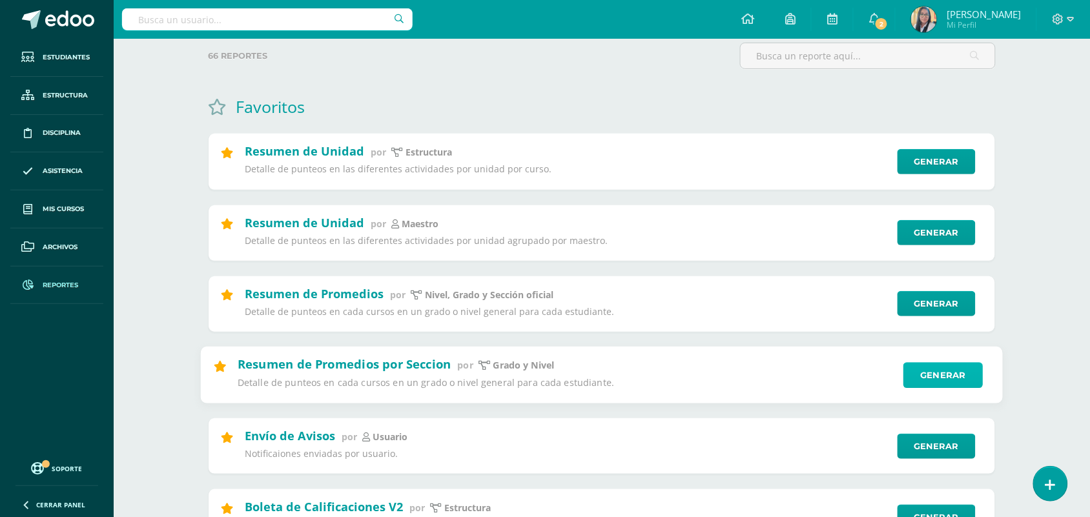
click at [946, 378] on link "Generar" at bounding box center [943, 375] width 79 height 26
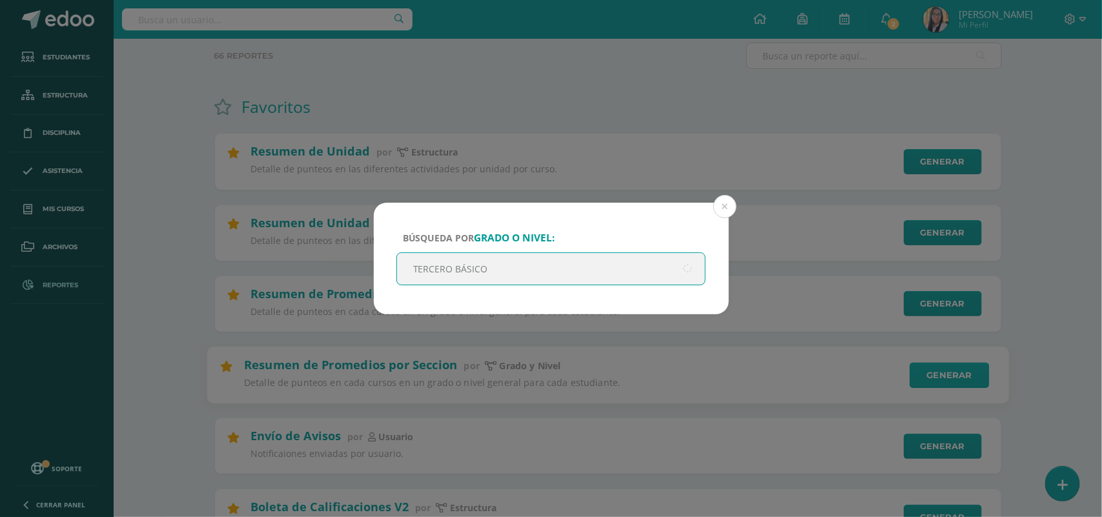
type input "TERCERO BÁSICO A"
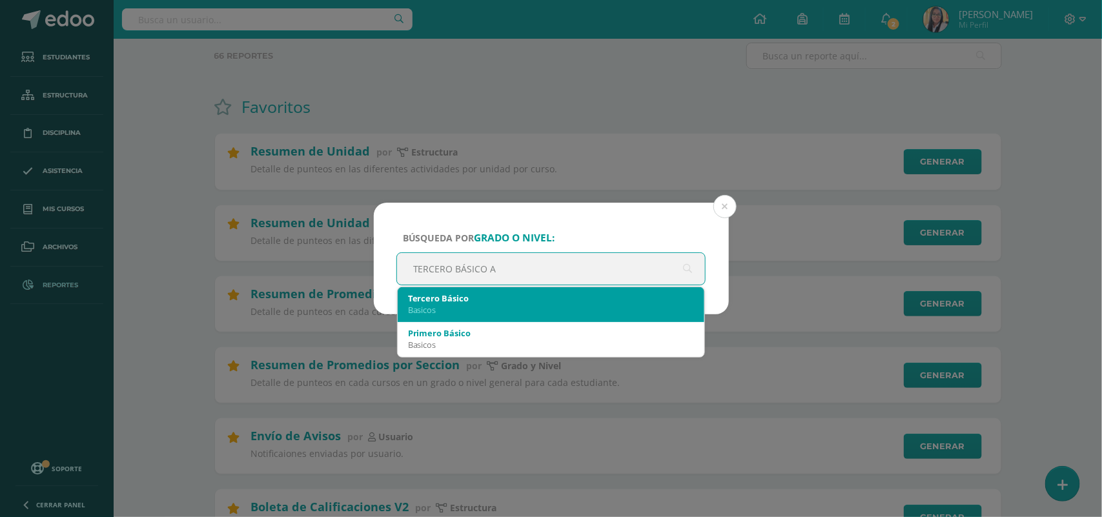
click at [454, 304] on div "Basicos" at bounding box center [551, 310] width 287 height 12
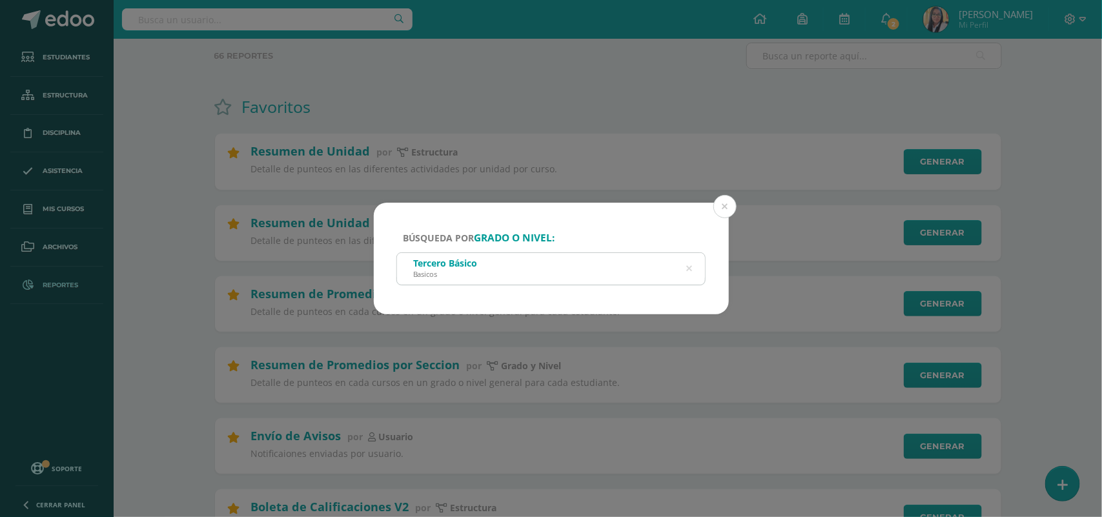
click at [692, 269] on icon at bounding box center [689, 268] width 27 height 27
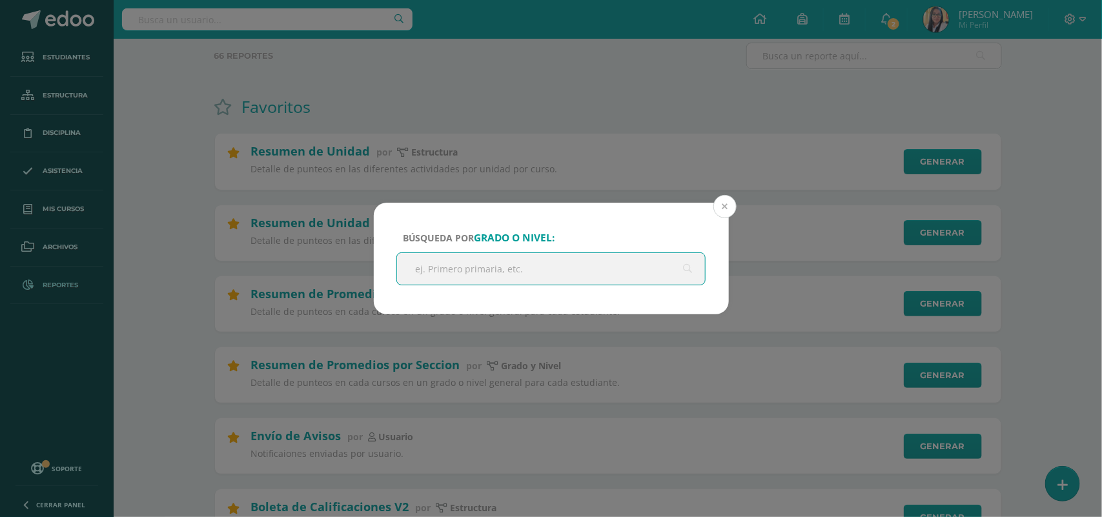
click at [730, 202] on button at bounding box center [725, 206] width 23 height 23
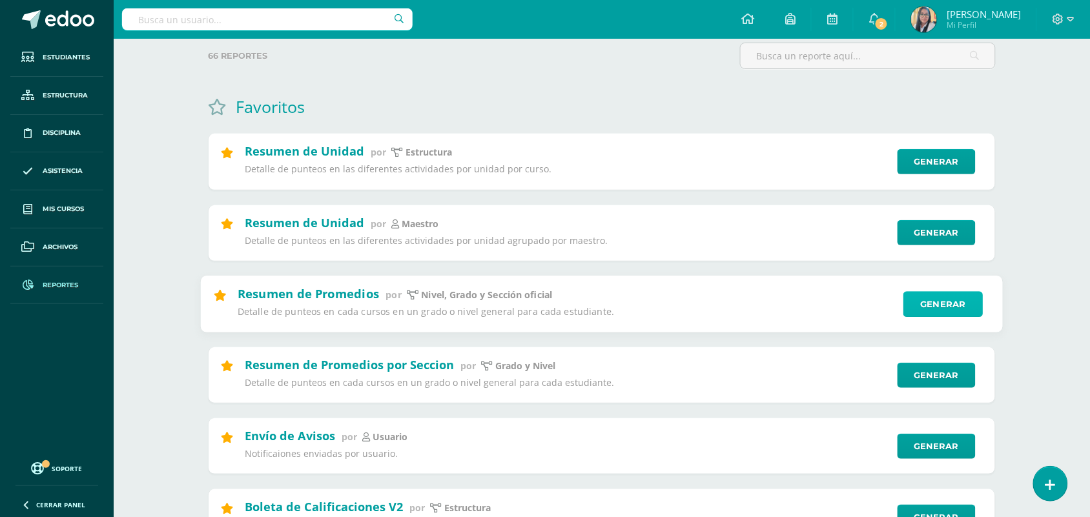
click at [934, 305] on link "Generar" at bounding box center [943, 304] width 79 height 26
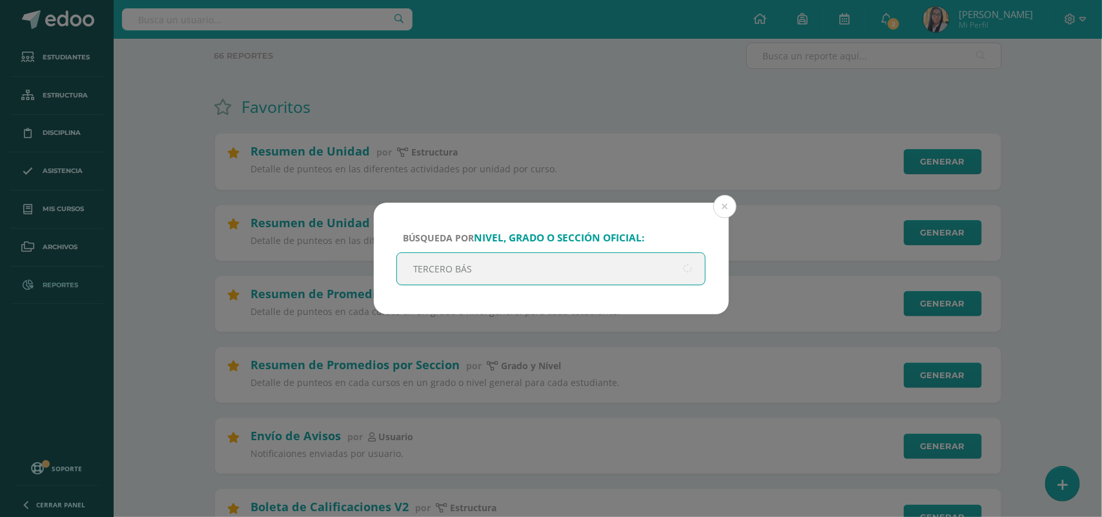
type input "TERCERO BÁSI"
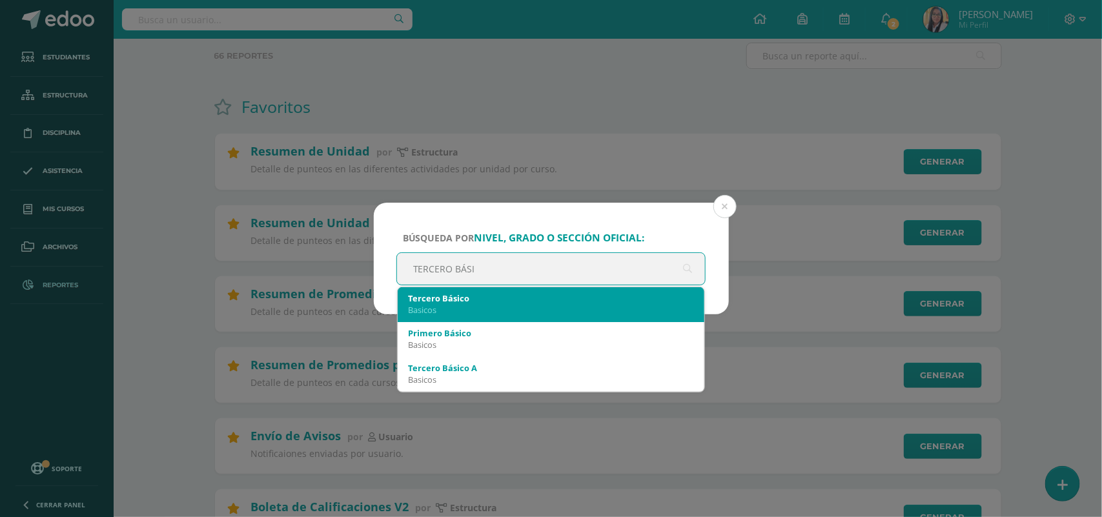
click at [441, 304] on div "Tercero Básico" at bounding box center [551, 299] width 287 height 12
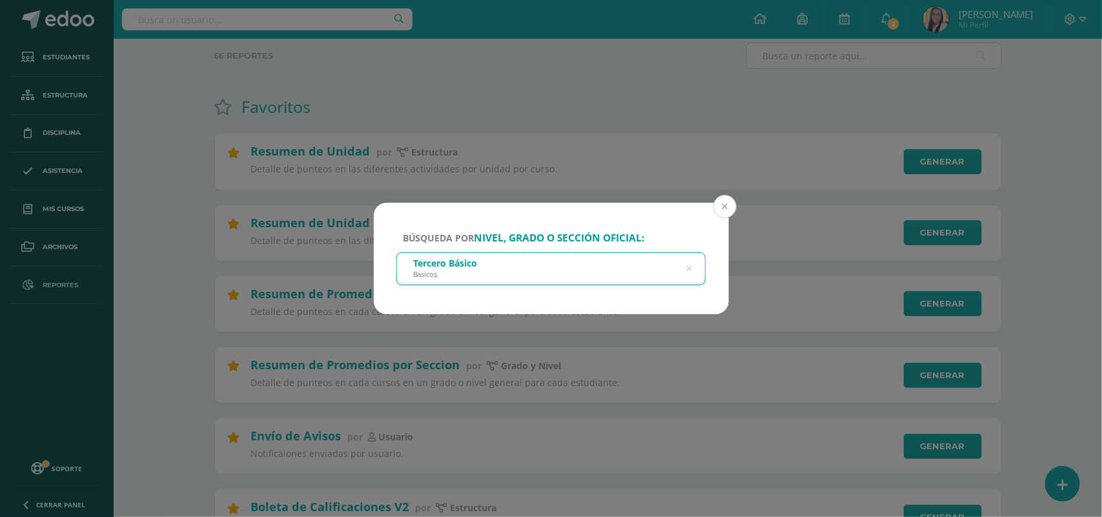
click at [727, 203] on button at bounding box center [725, 206] width 23 height 23
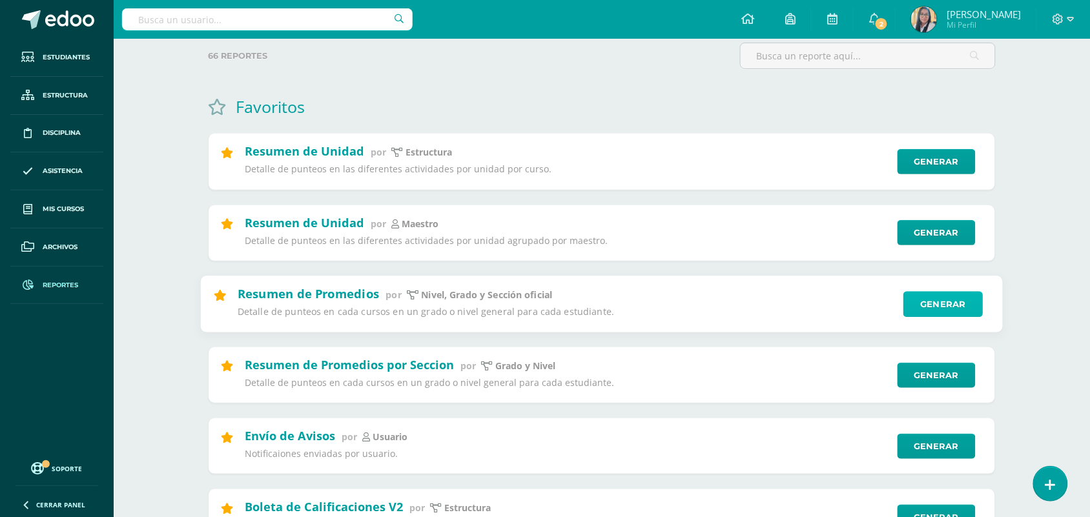
click at [956, 305] on link "Generar" at bounding box center [943, 304] width 79 height 26
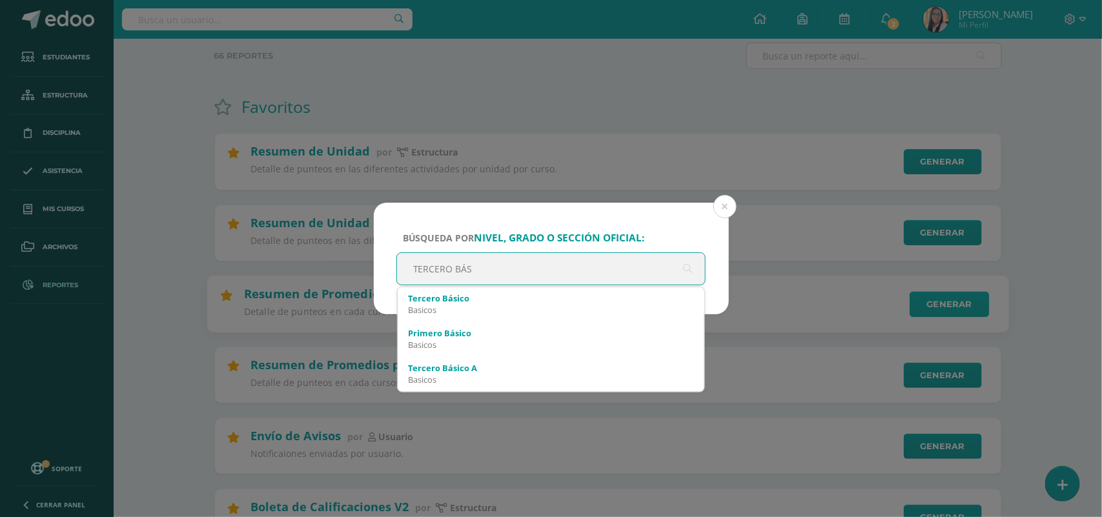
type input "TERCERO BÁSI"
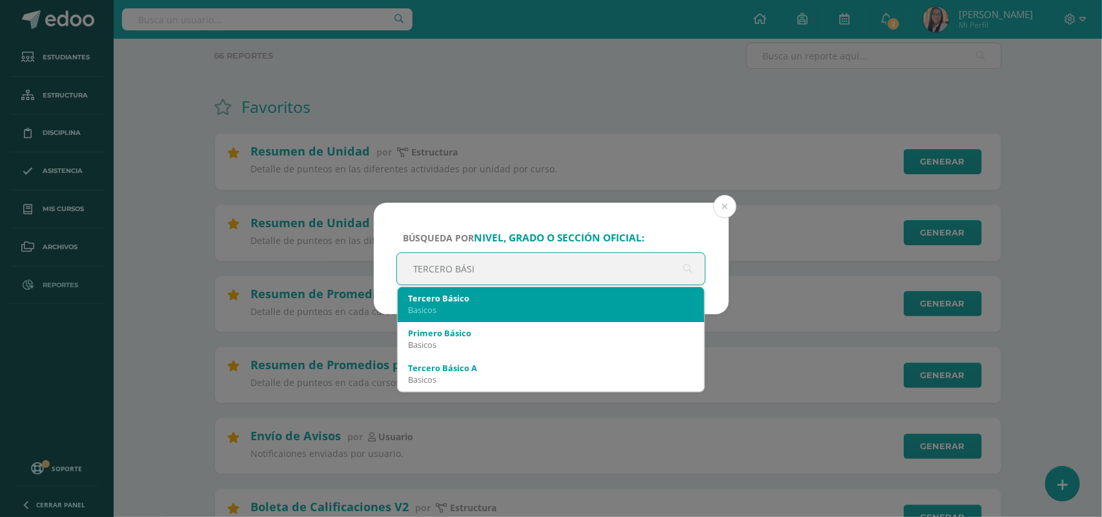
click at [446, 305] on div "Basicos" at bounding box center [551, 310] width 287 height 12
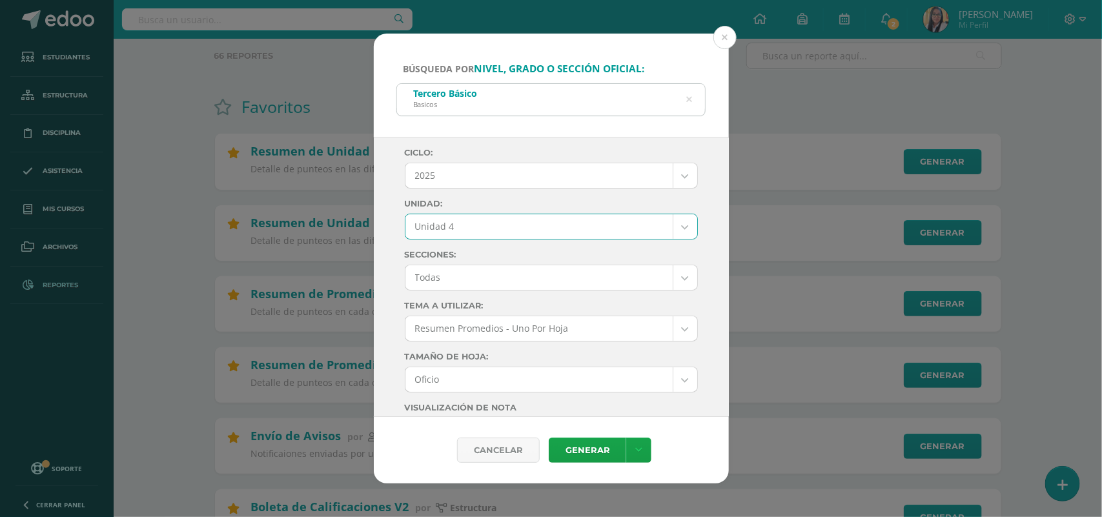
select select "Unidad 4"
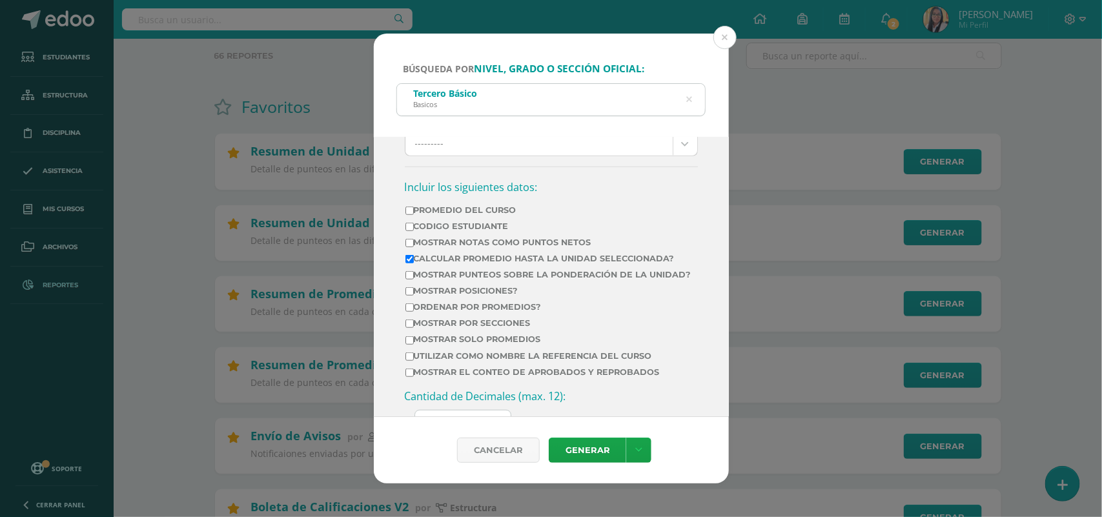
scroll to position [484, 0]
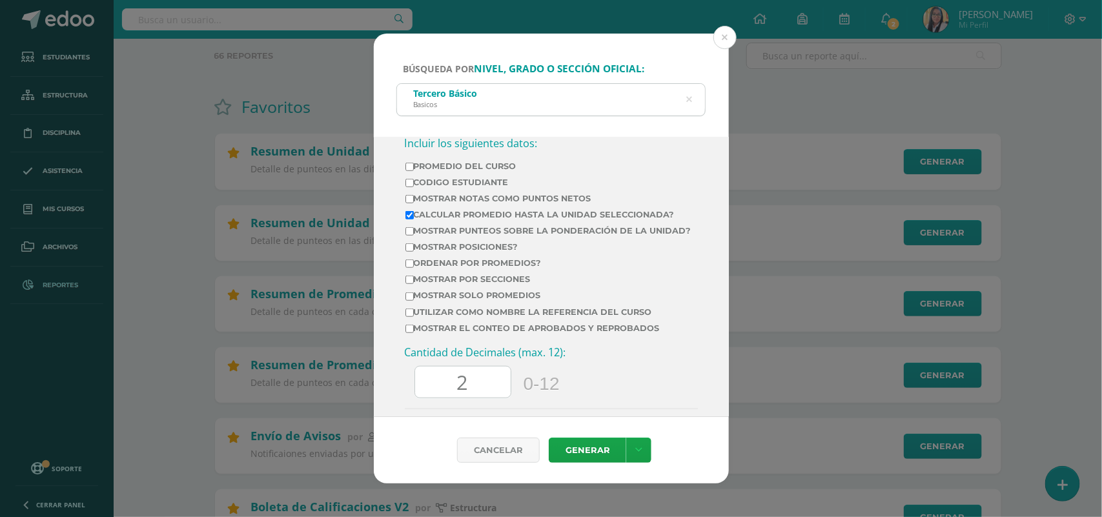
click at [409, 171] on input "Promedio del Curso" at bounding box center [410, 167] width 8 height 8
checkbox input "true"
click at [408, 203] on input "Mostrar Notas Como Puntos Netos" at bounding box center [410, 199] width 8 height 8
checkbox input "true"
click at [568, 448] on link "Generar" at bounding box center [588, 450] width 78 height 25
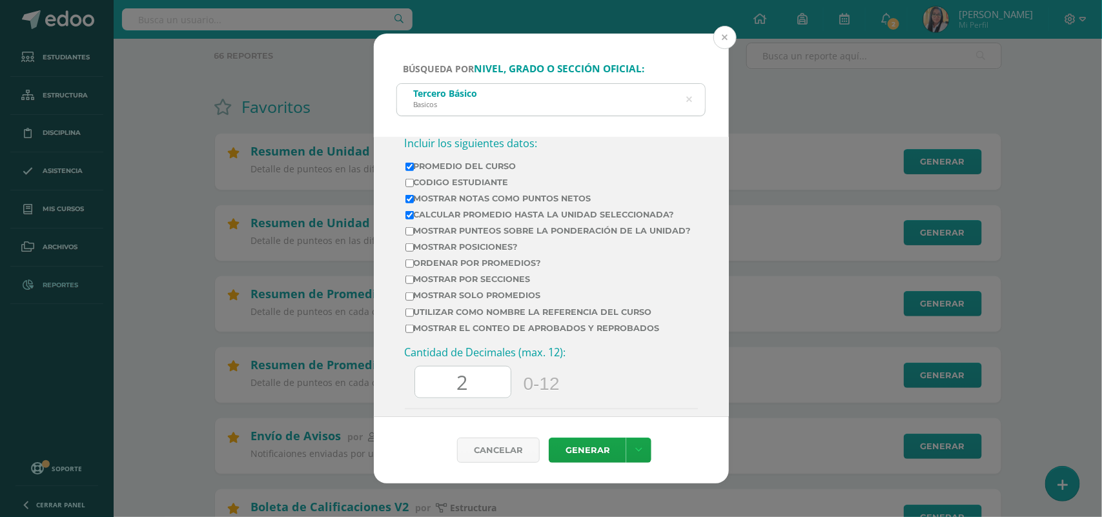
click at [727, 34] on button at bounding box center [725, 37] width 23 height 23
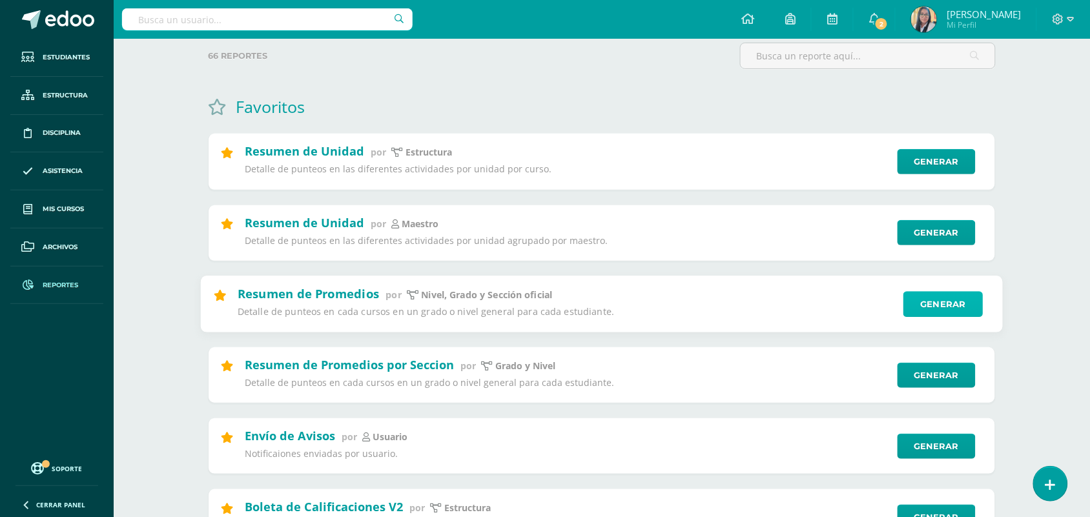
click at [935, 305] on link "Generar" at bounding box center [943, 304] width 79 height 26
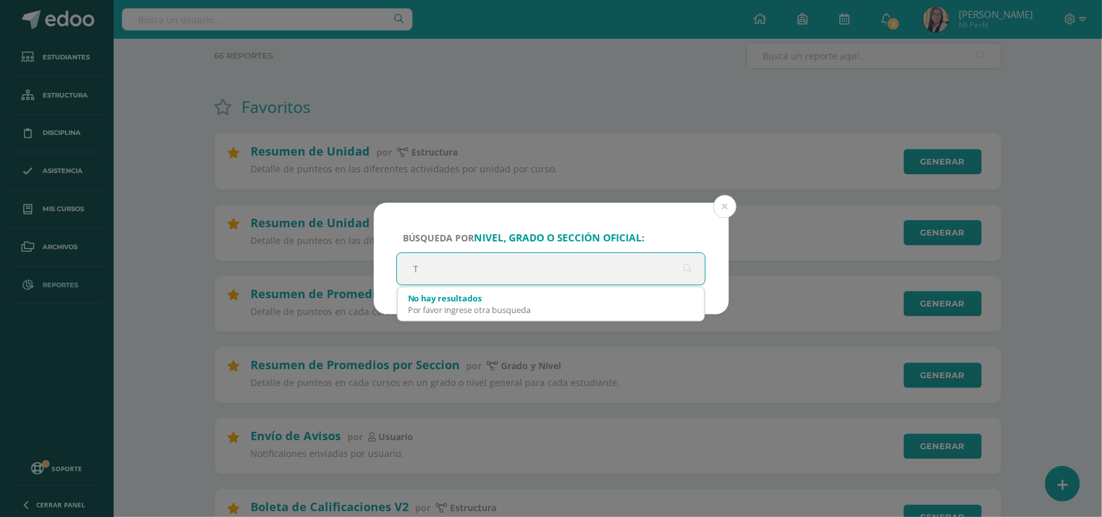
type input "T"
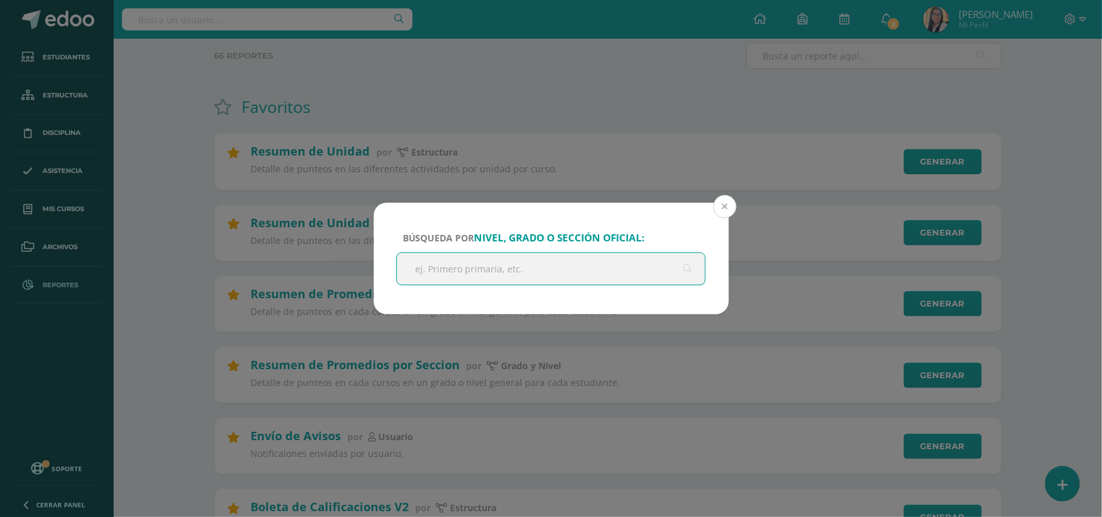
click at [721, 205] on button at bounding box center [725, 206] width 23 height 23
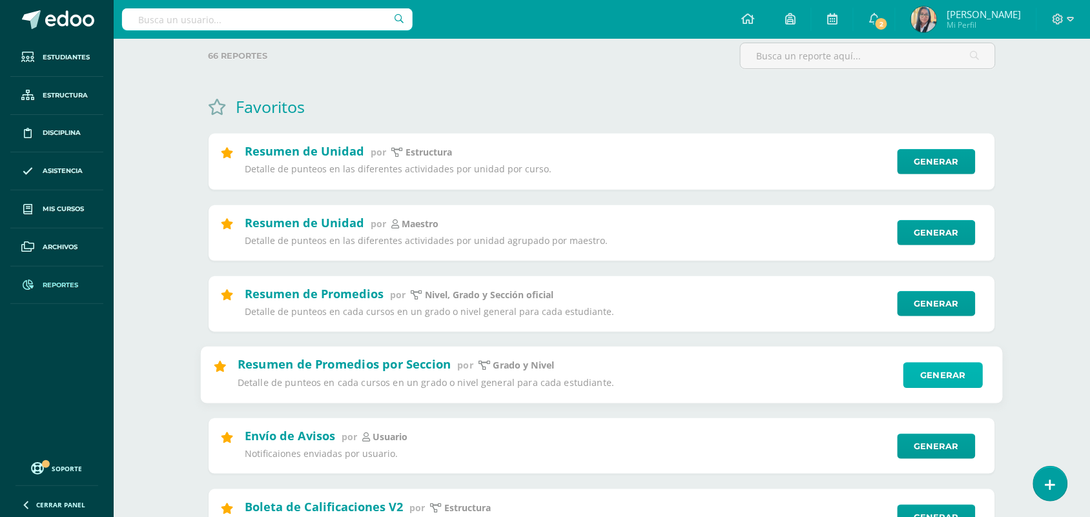
click at [944, 378] on link "Generar" at bounding box center [943, 375] width 79 height 26
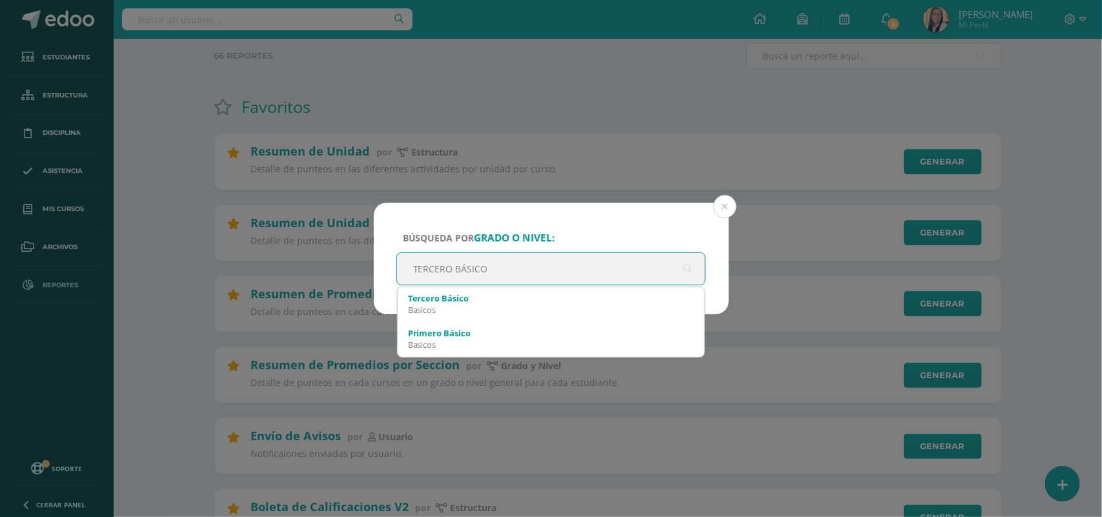
type input "TERCERO BÁSICO A"
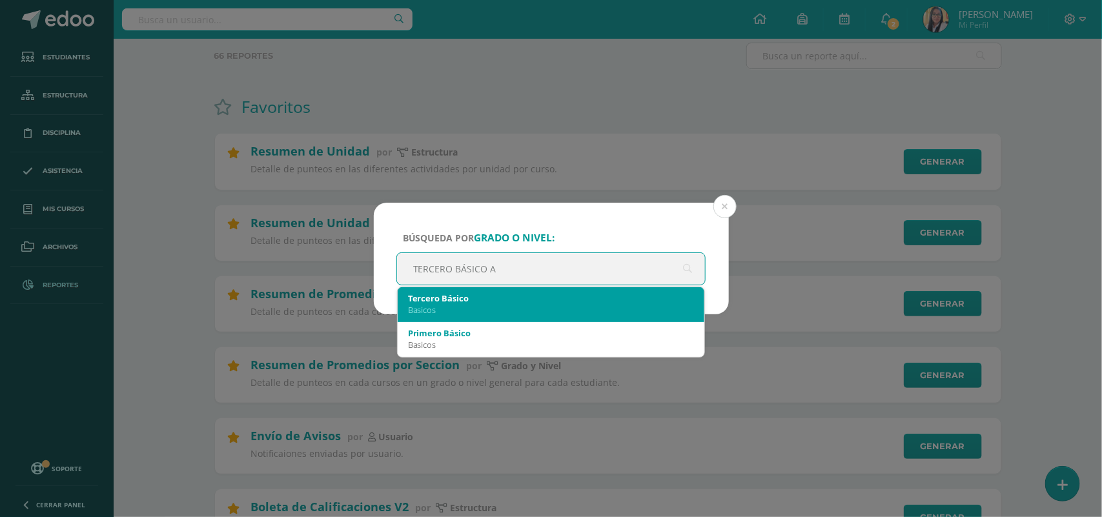
click at [479, 298] on div "Tercero Básico" at bounding box center [551, 299] width 287 height 12
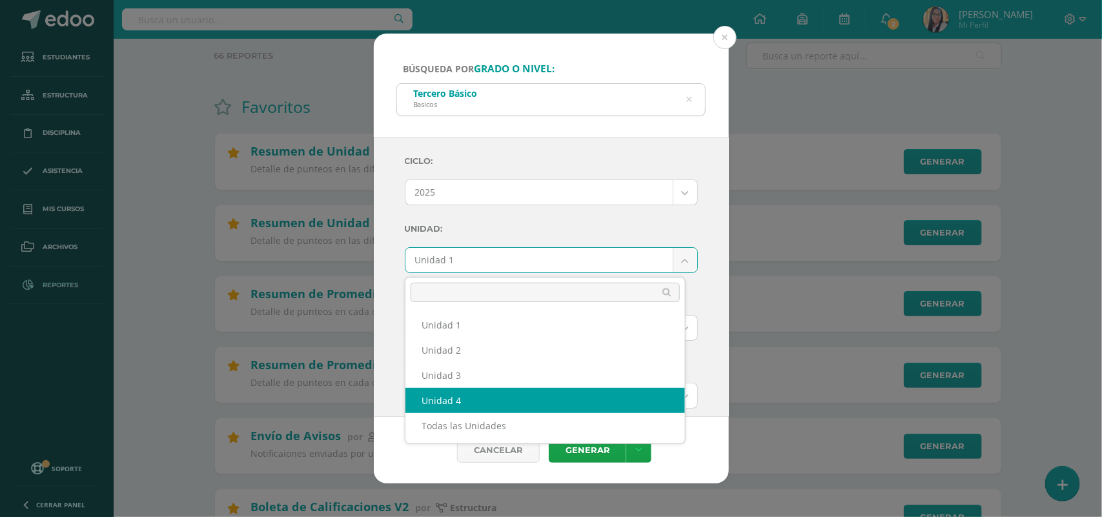
select select "Unidad 4"
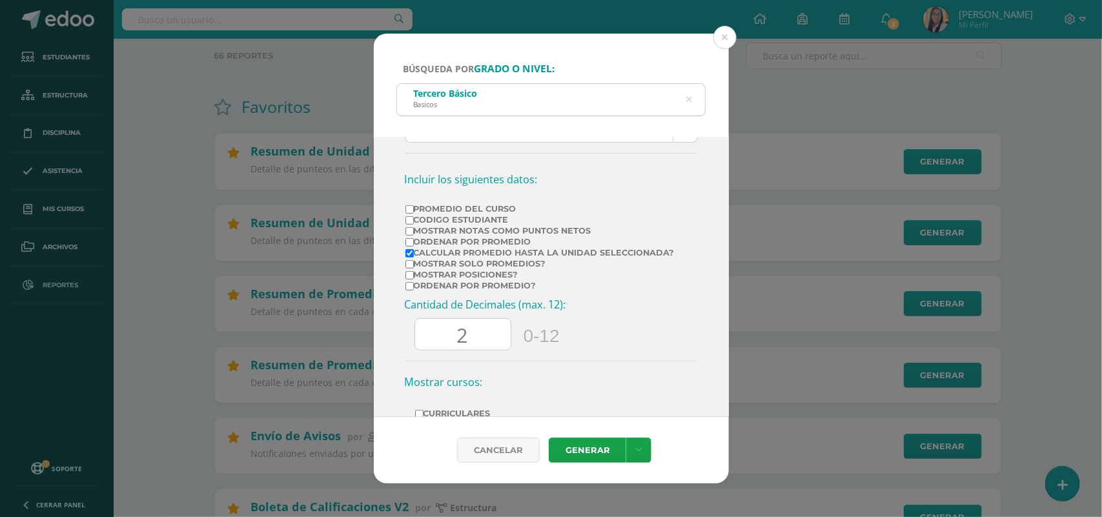
scroll to position [242, 0]
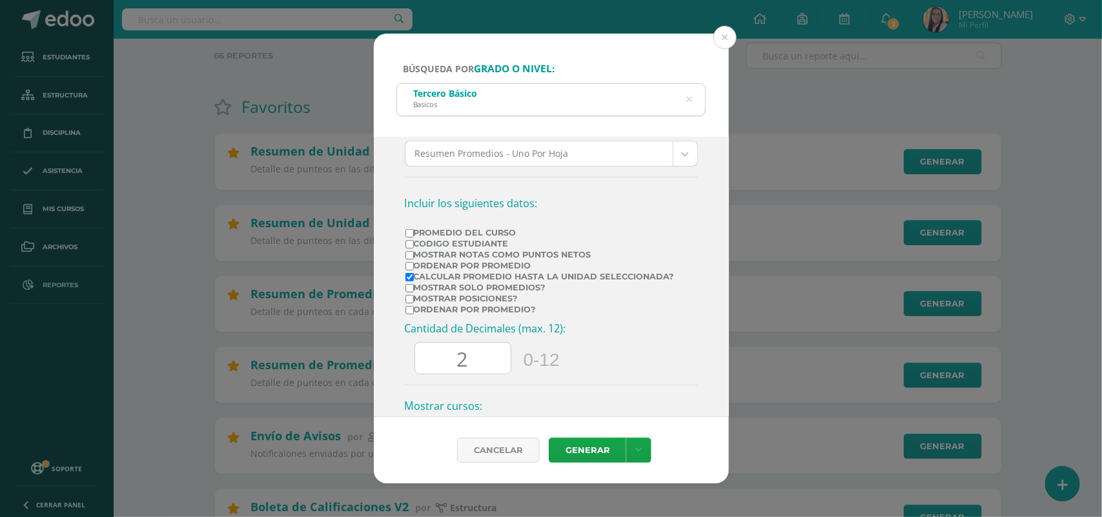
click at [408, 234] on input "Promedio del Curso" at bounding box center [410, 233] width 8 height 8
checkbox input "true"
click at [409, 259] on input "Mostrar Notas Como Puntos Netos" at bounding box center [410, 255] width 8 height 8
checkbox input "true"
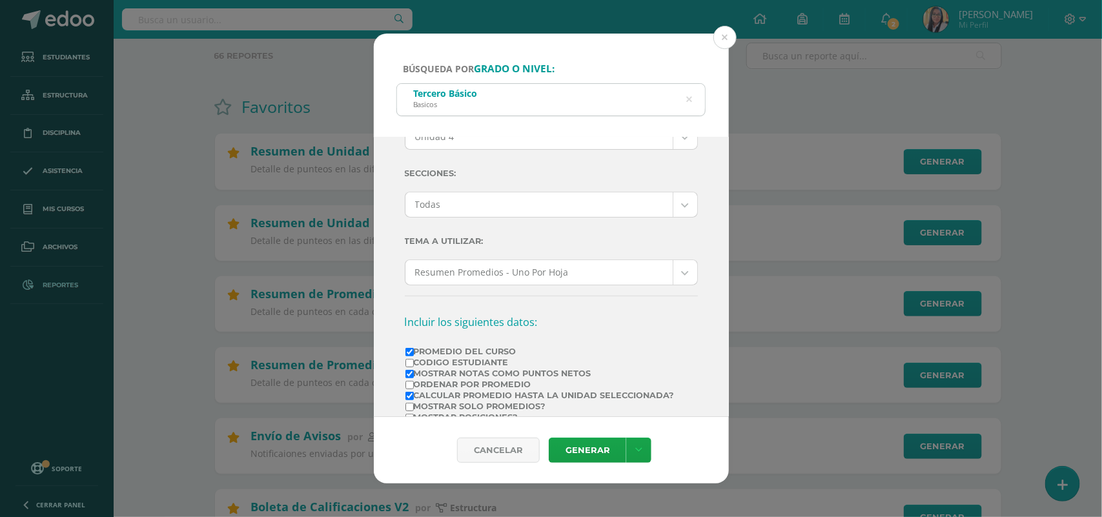
scroll to position [0, 0]
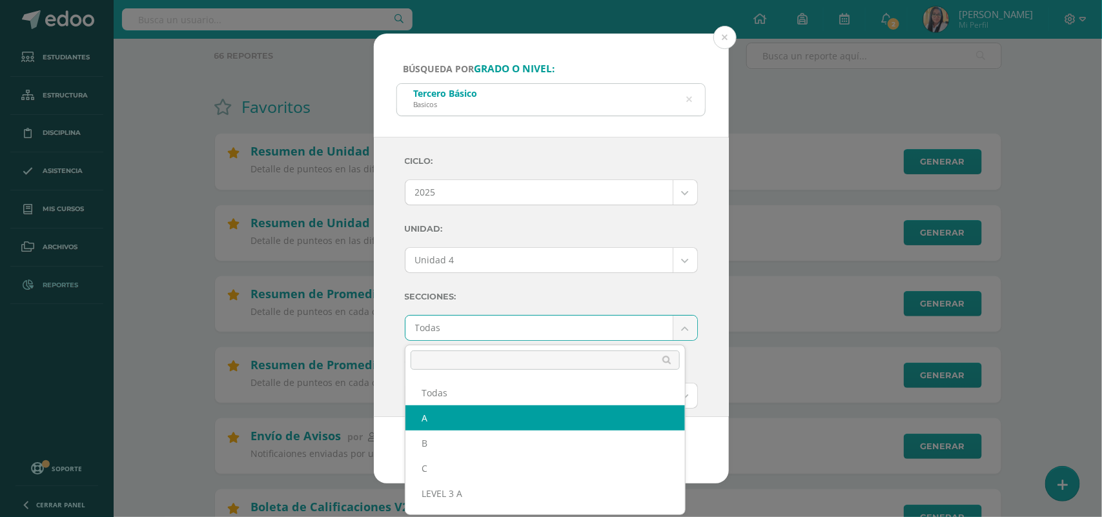
select select "A"
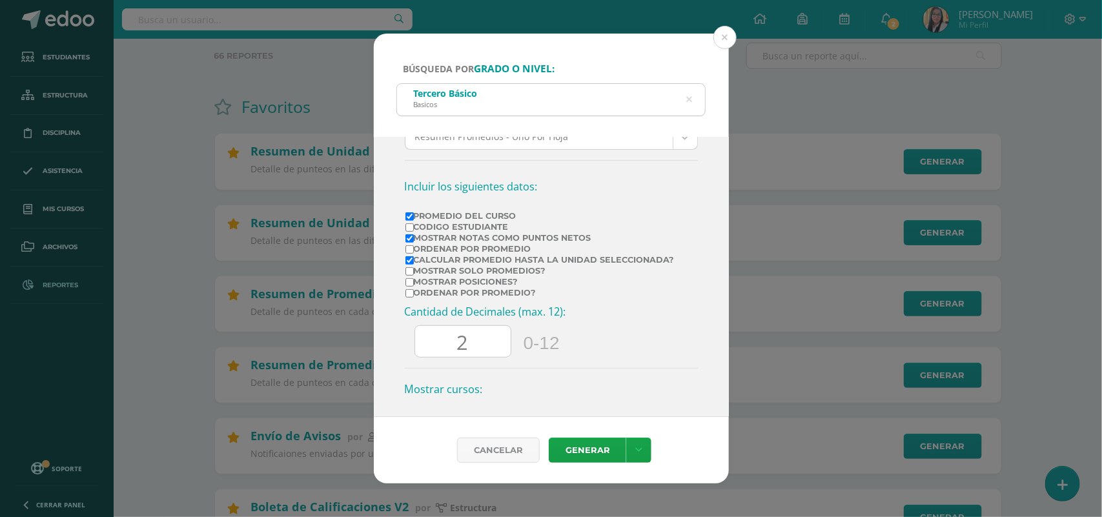
scroll to position [323, 0]
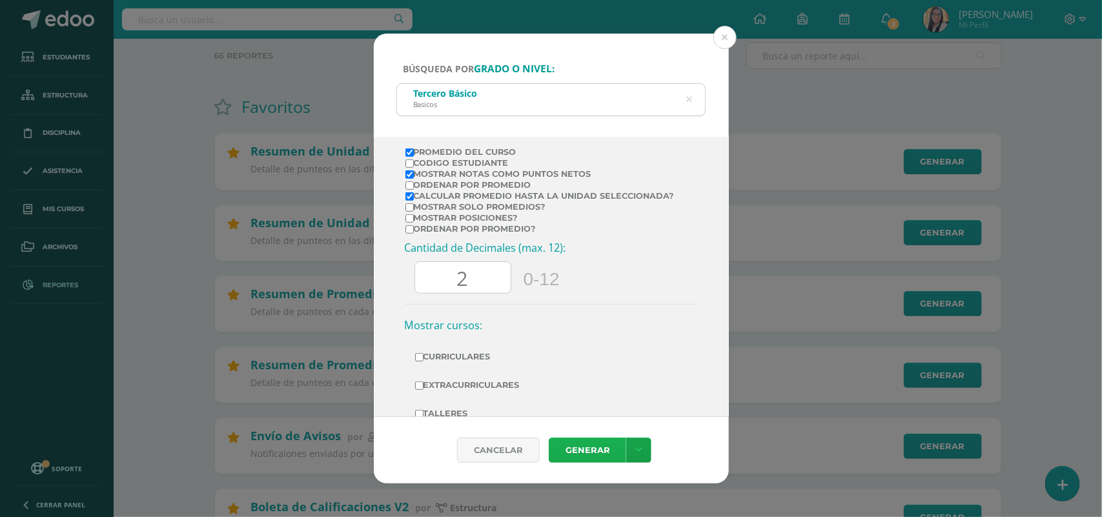
click at [594, 453] on link "Generar" at bounding box center [588, 450] width 78 height 25
click at [722, 36] on button at bounding box center [725, 37] width 23 height 23
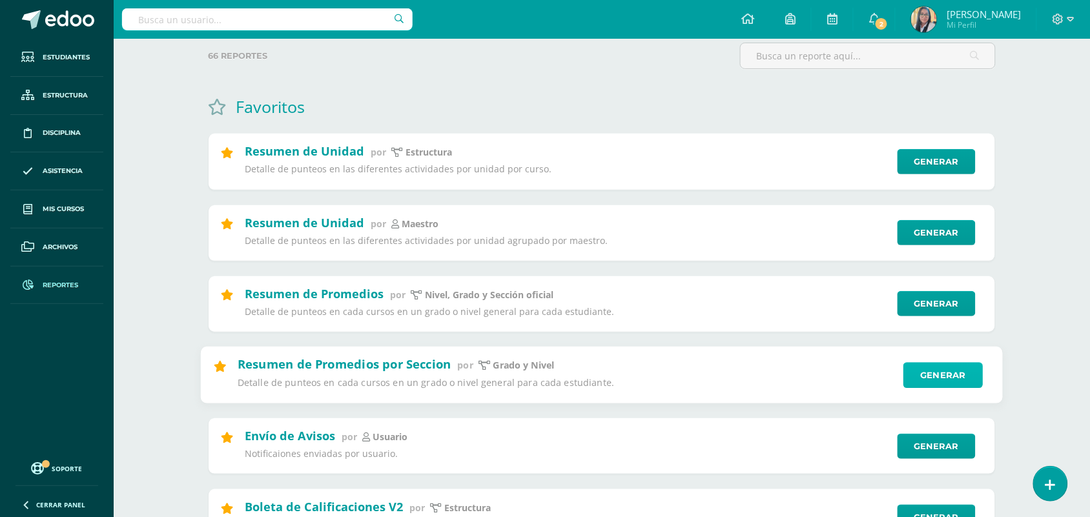
click at [950, 372] on link "Generar" at bounding box center [943, 375] width 79 height 26
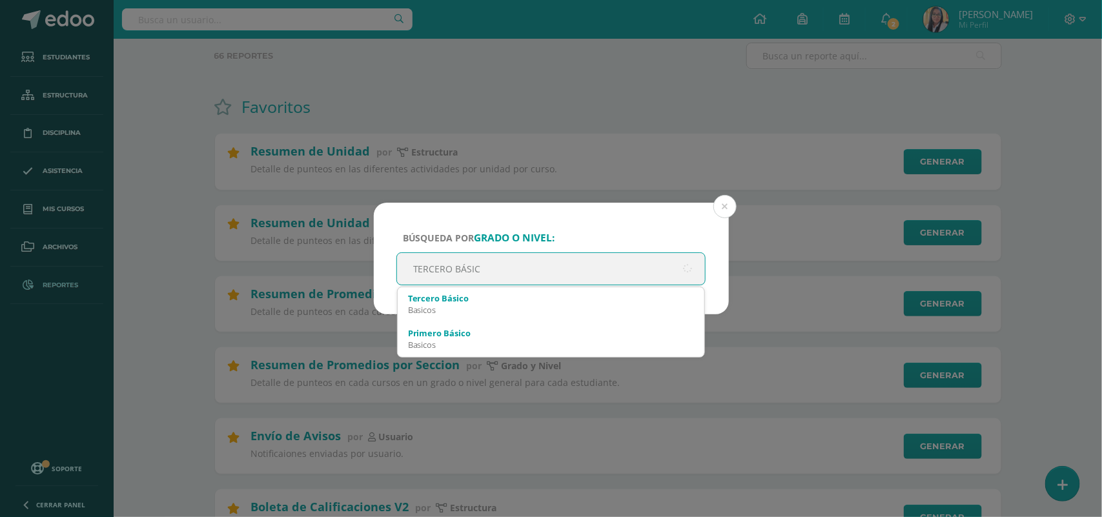
type input "TERCERO BÁSICO"
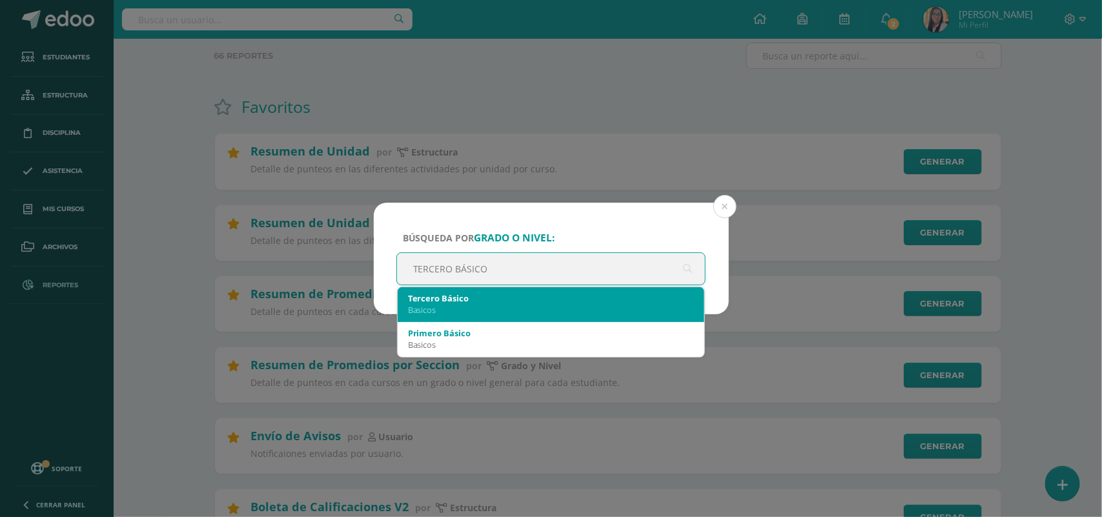
click at [452, 308] on div "Basicos" at bounding box center [551, 310] width 287 height 12
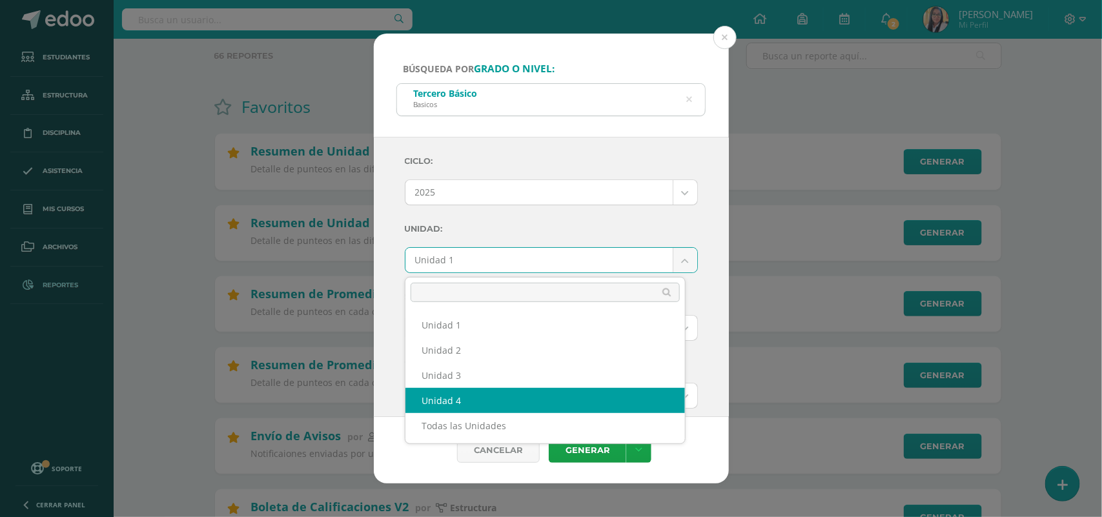
drag, startPoint x: 444, startPoint y: 399, endPoint x: 475, endPoint y: 326, distance: 79.3
select select "Unidad 4"
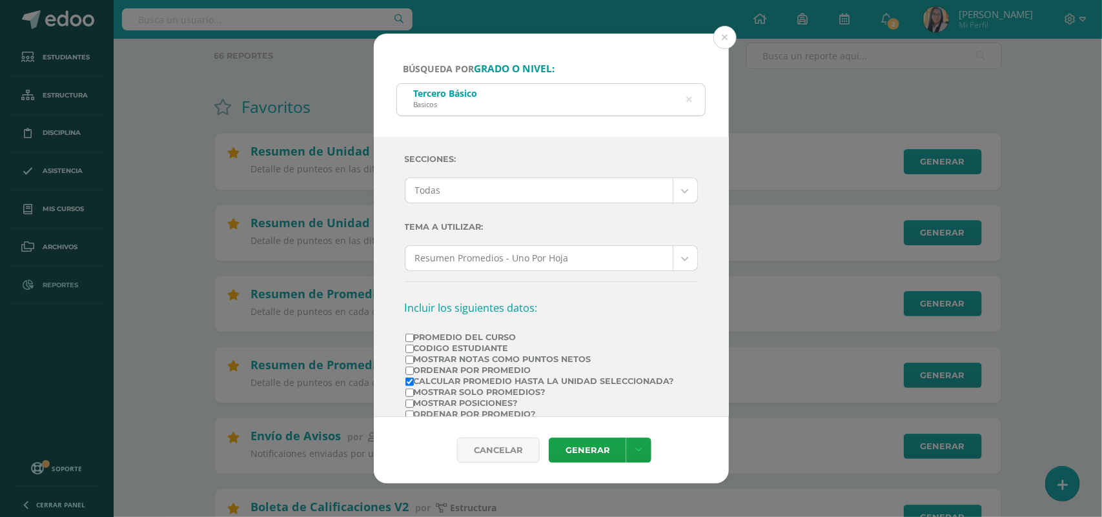
scroll to position [161, 0]
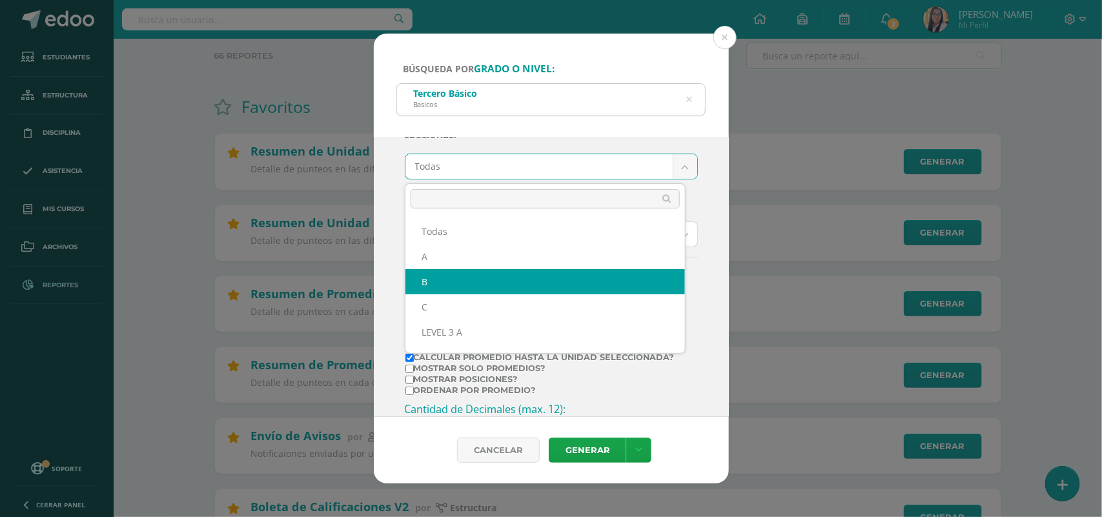
select select "B"
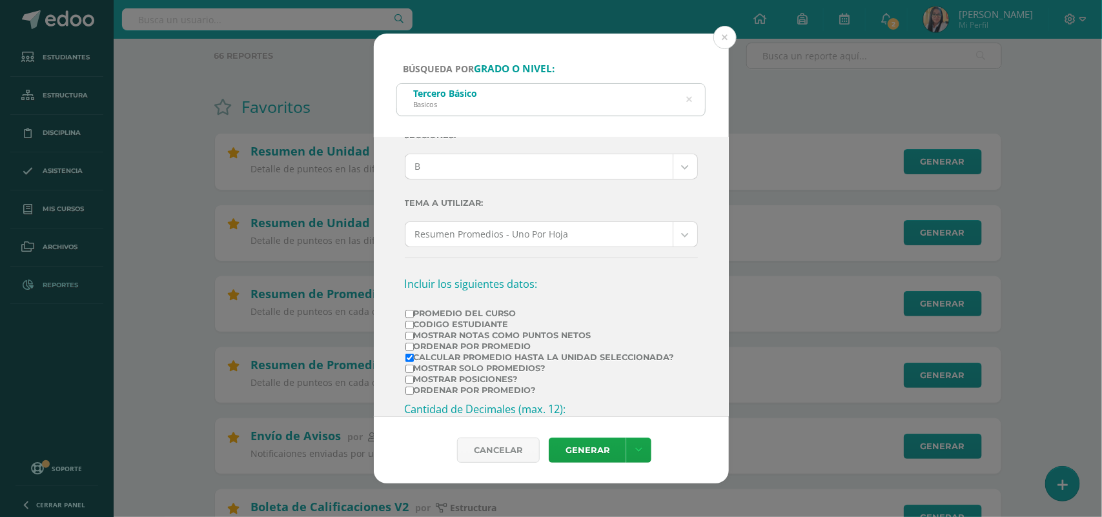
click at [409, 318] on input "Promedio del Curso" at bounding box center [410, 314] width 8 height 8
checkbox input "true"
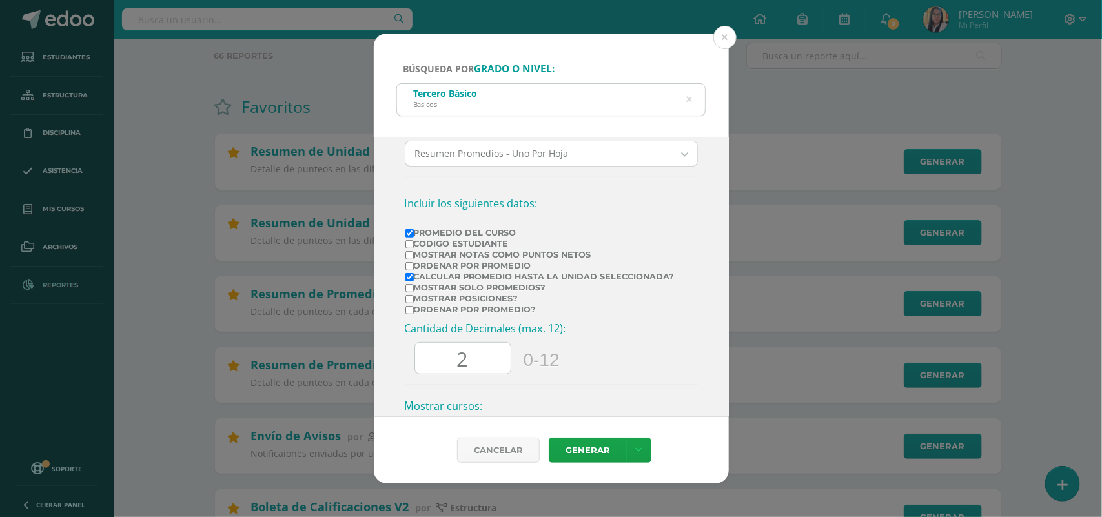
click at [410, 259] on input "Mostrar Notas Como Puntos Netos" at bounding box center [410, 255] width 8 height 8
checkbox input "true"
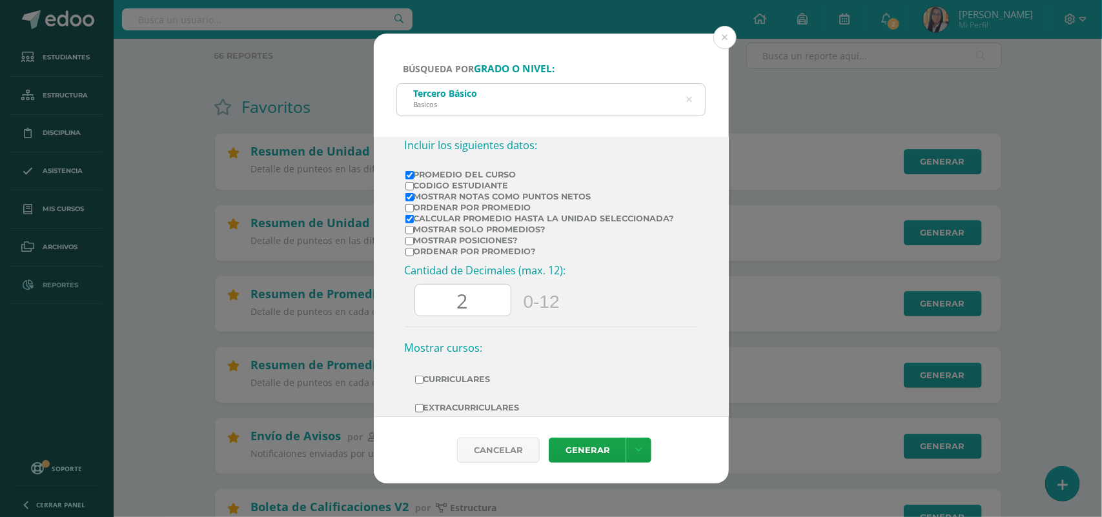
scroll to position [323, 0]
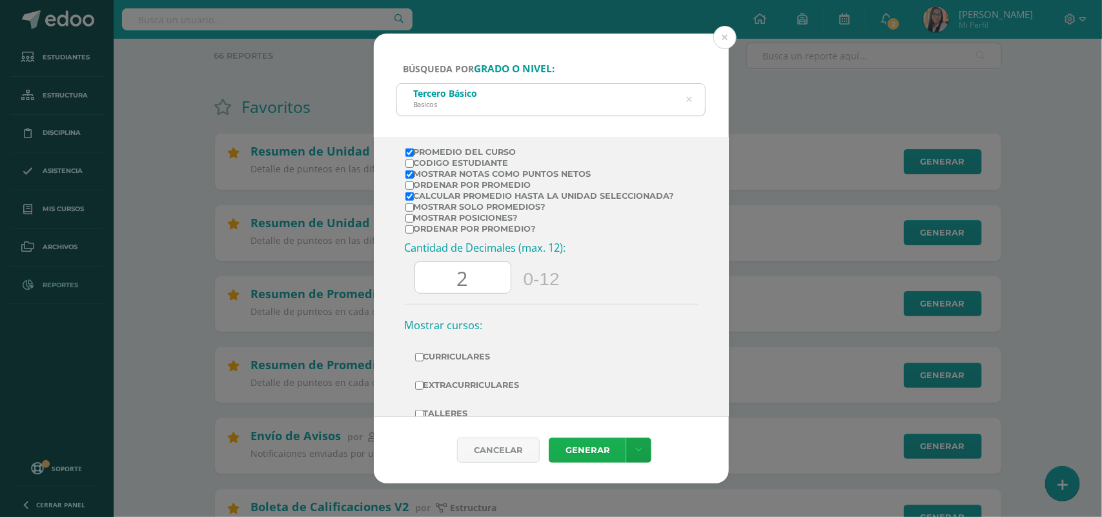
click at [588, 454] on link "Generar" at bounding box center [588, 450] width 78 height 25
click at [722, 37] on button at bounding box center [725, 37] width 23 height 23
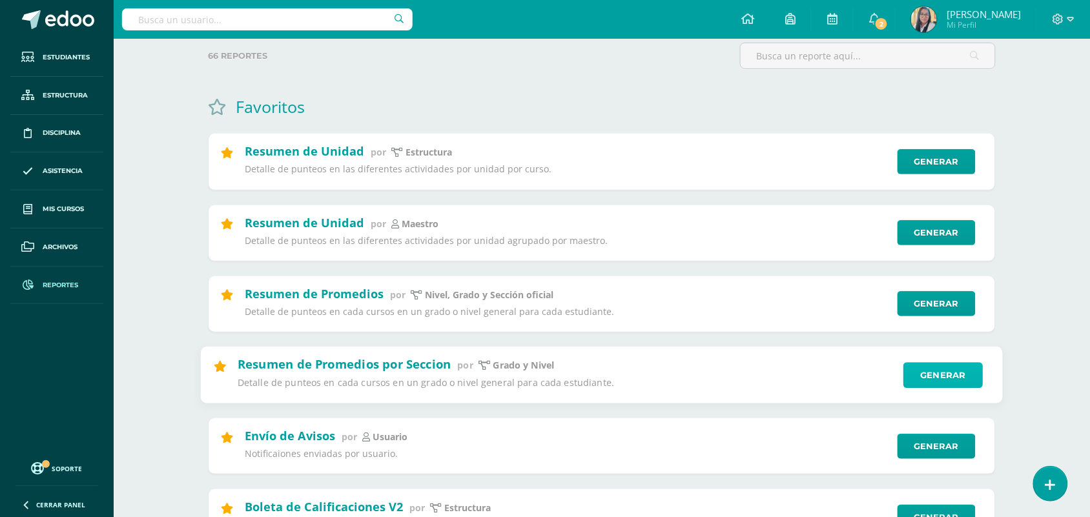
click at [934, 375] on link "Generar" at bounding box center [943, 375] width 79 height 26
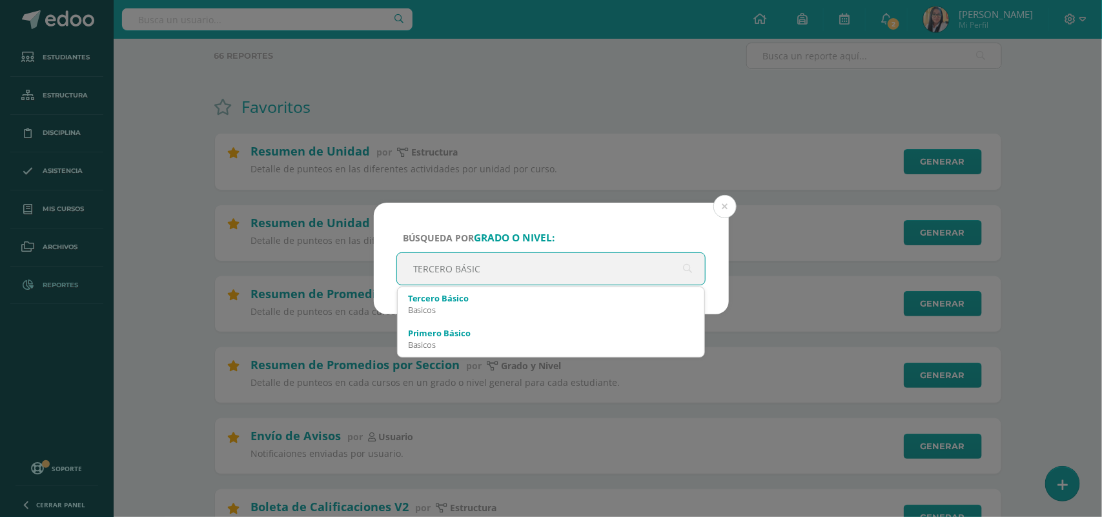
type input "TERCERO BÁSICO"
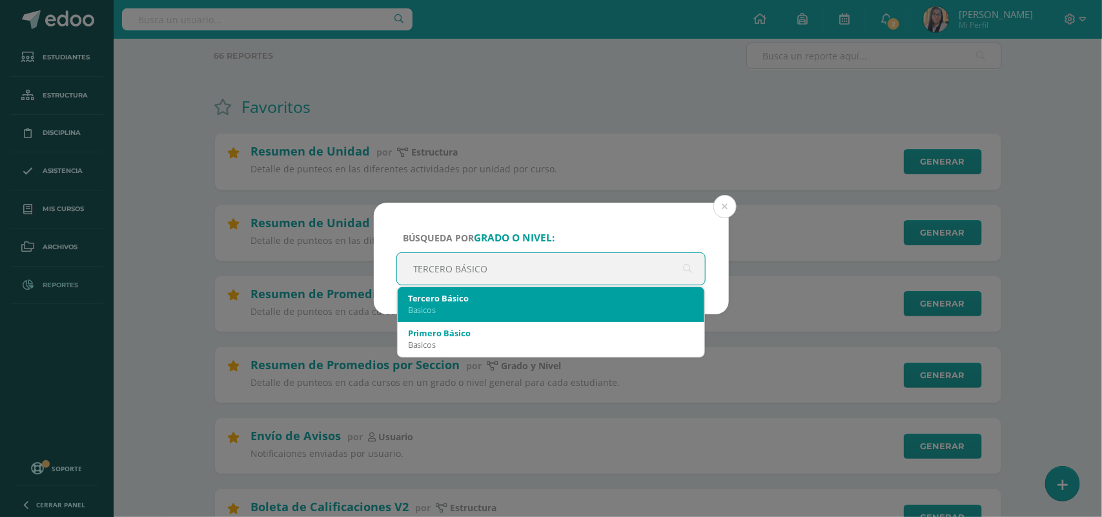
click at [476, 295] on div "Tercero Básico" at bounding box center [551, 299] width 287 height 12
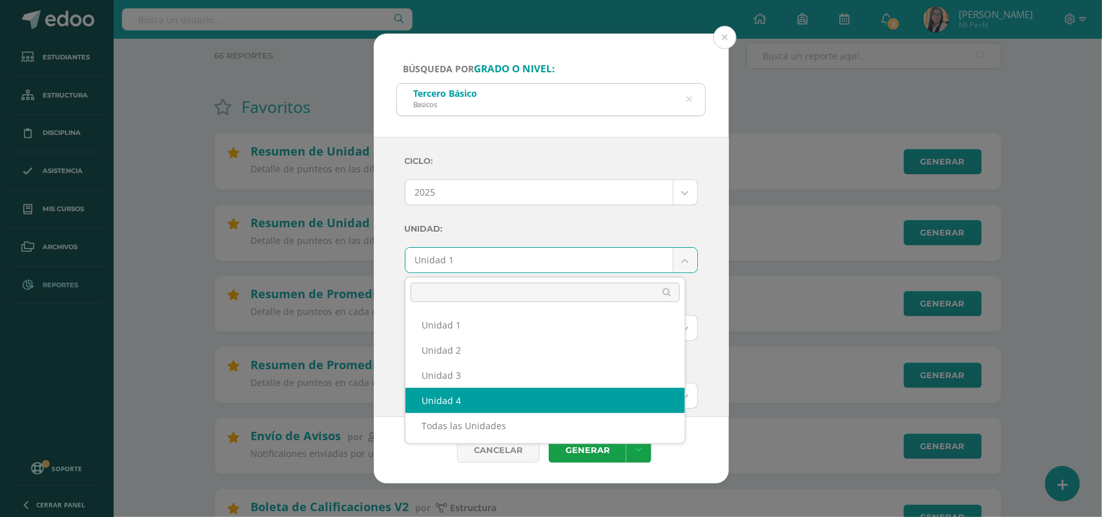
select select "Unidad 4"
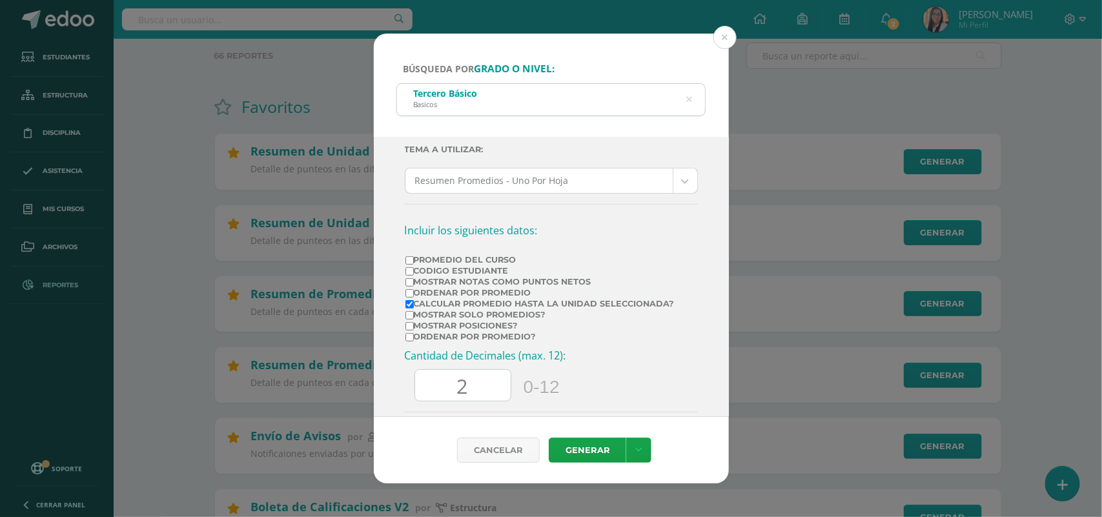
scroll to position [242, 0]
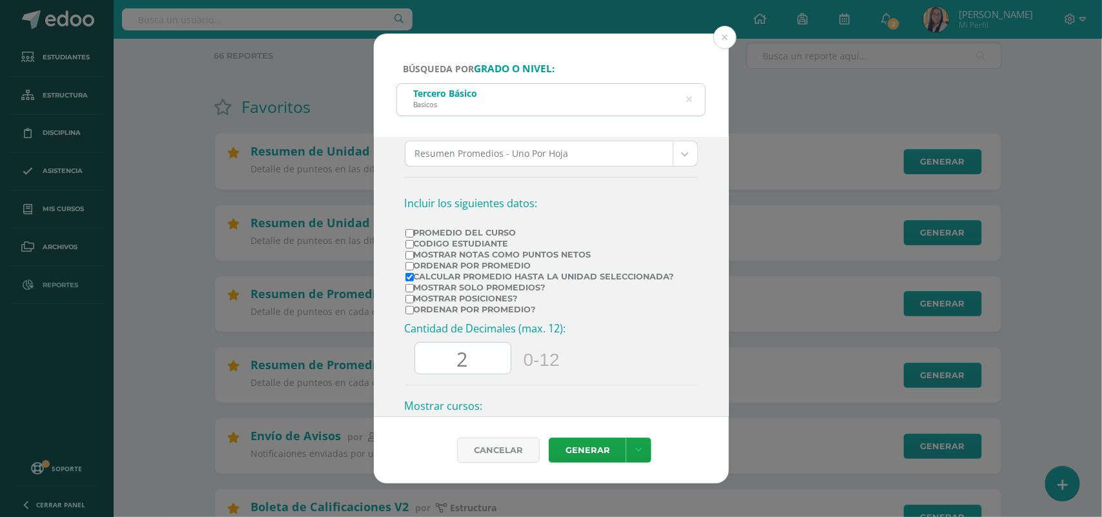
click at [411, 233] on input "Promedio del Curso" at bounding box center [410, 233] width 8 height 8
checkbox input "true"
click at [410, 260] on input "Mostrar Notas Como Puntos Netos" at bounding box center [410, 255] width 8 height 8
checkbox input "true"
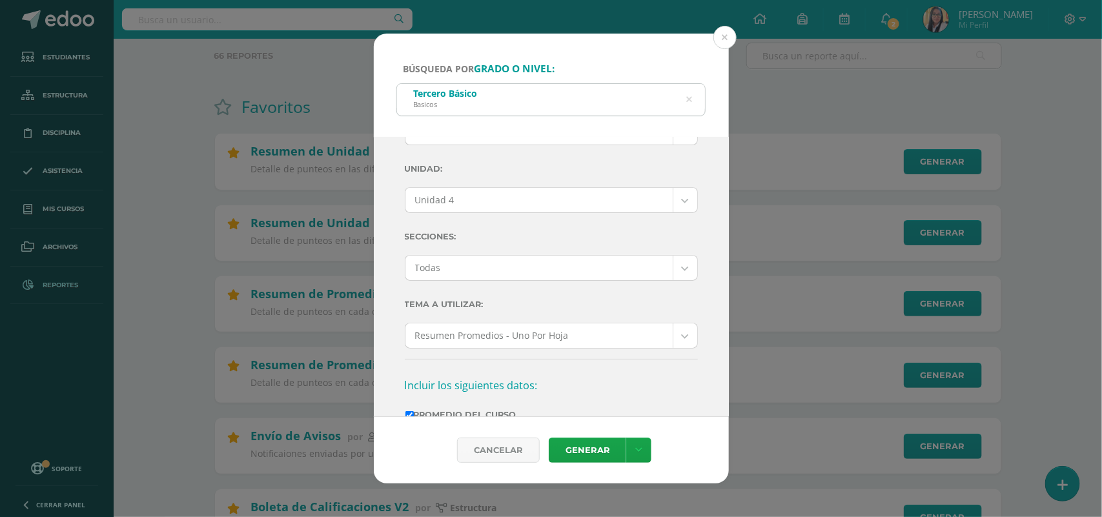
scroll to position [0, 0]
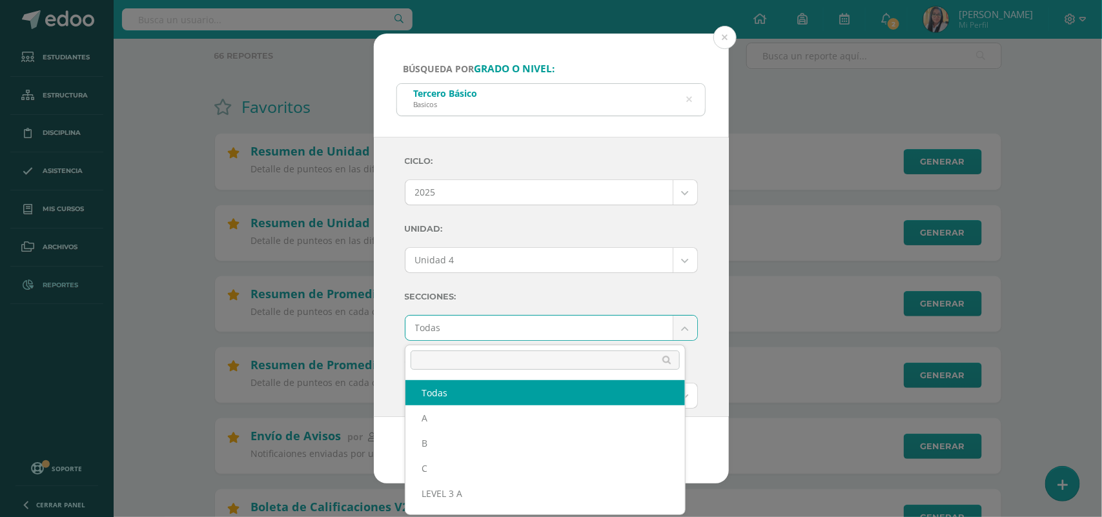
drag, startPoint x: 676, startPoint y: 331, endPoint x: 614, endPoint y: 347, distance: 64.7
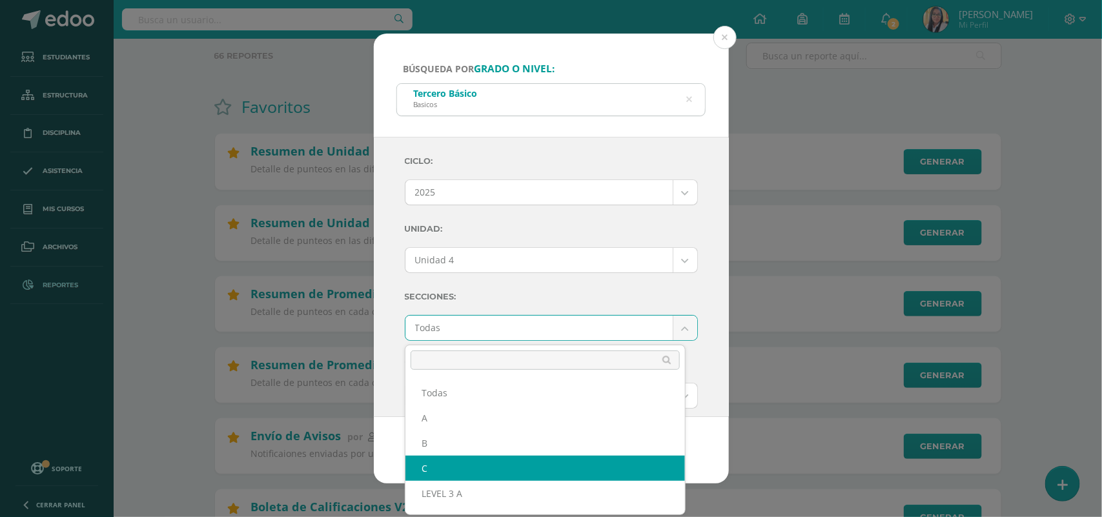
select select "C"
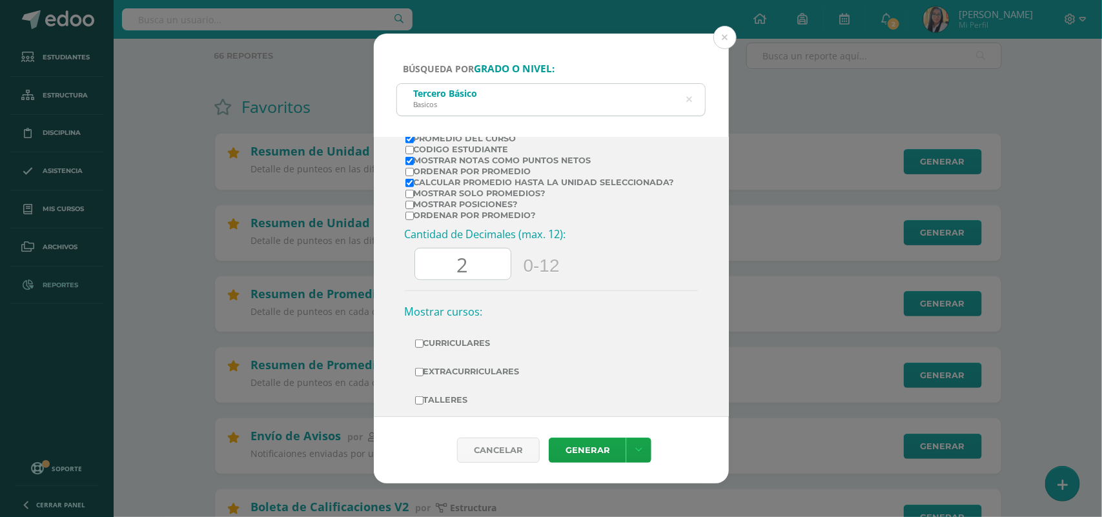
scroll to position [363, 0]
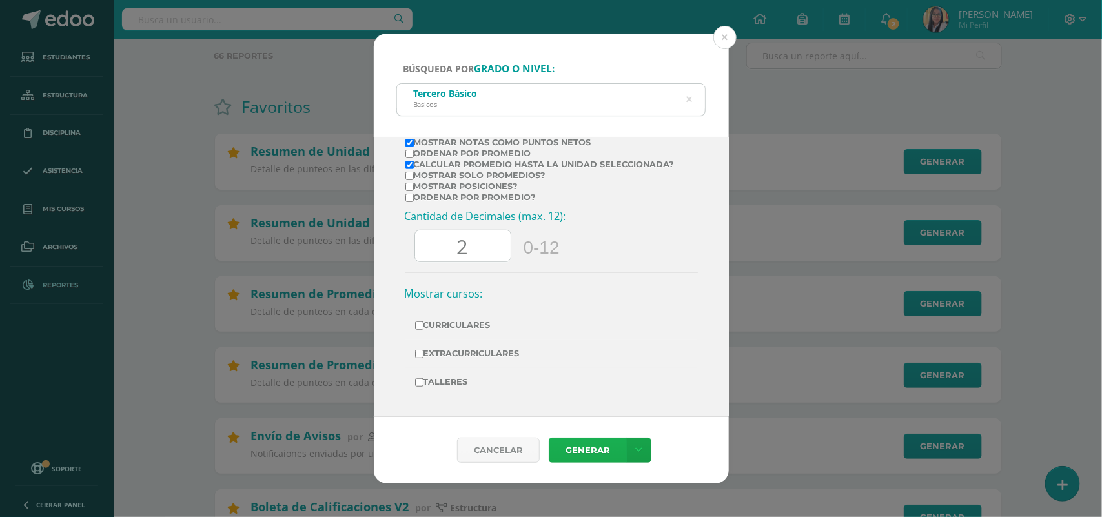
click at [579, 448] on link "Generar" at bounding box center [588, 450] width 78 height 25
